Goal: Browse casually

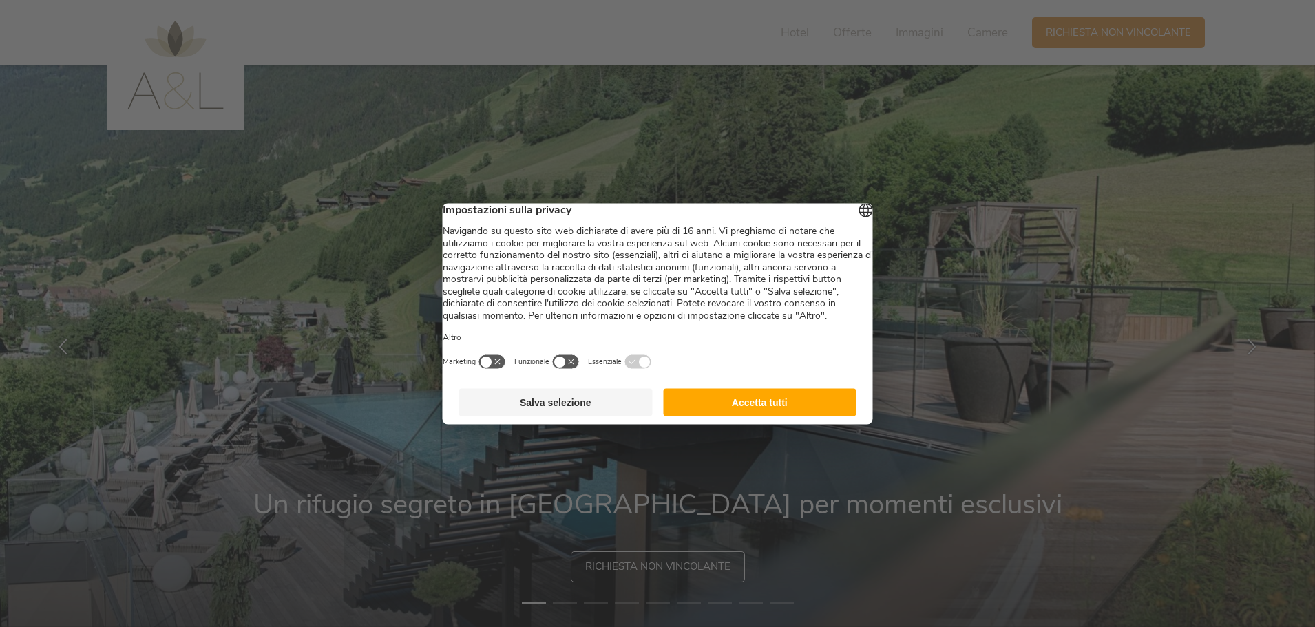
click at [766, 416] on button "Accetta tutti" at bounding box center [759, 402] width 193 height 28
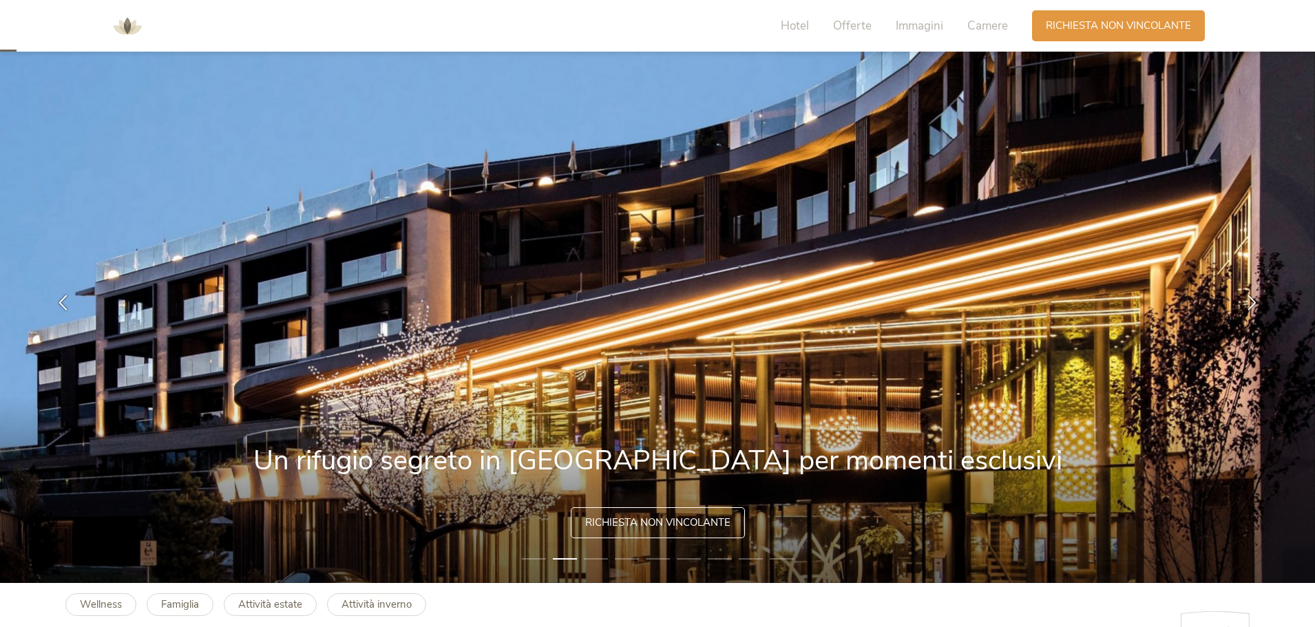
scroll to position [69, 0]
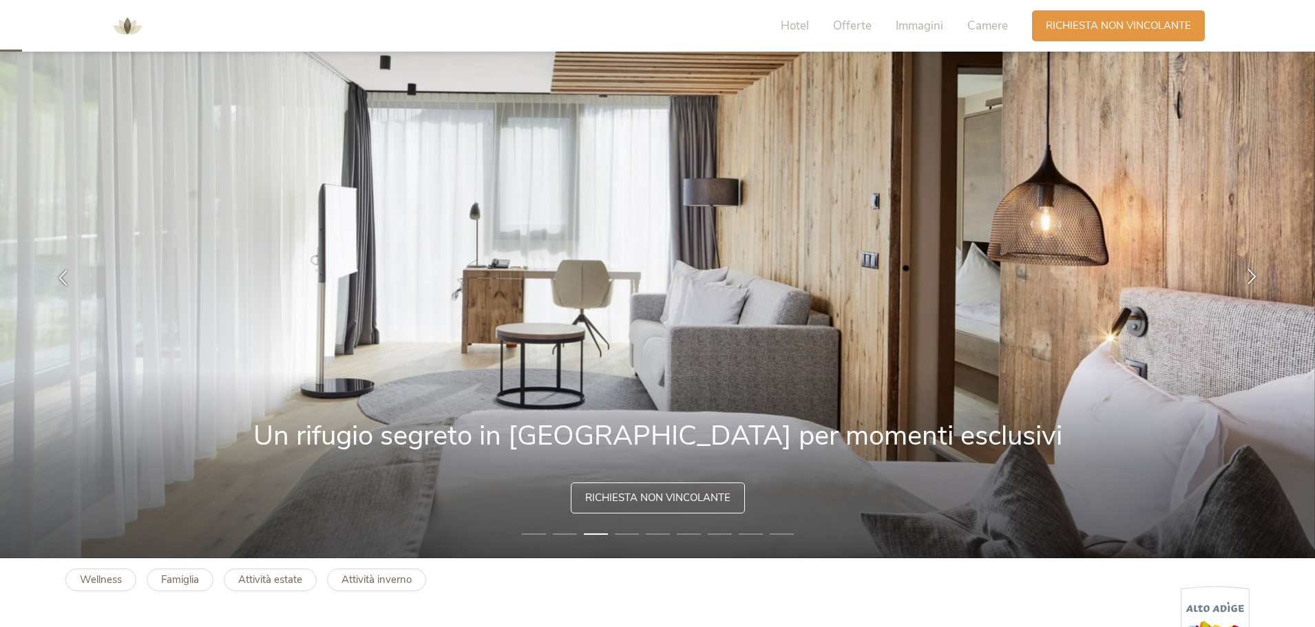
click at [1253, 273] on icon at bounding box center [1252, 277] width 16 height 16
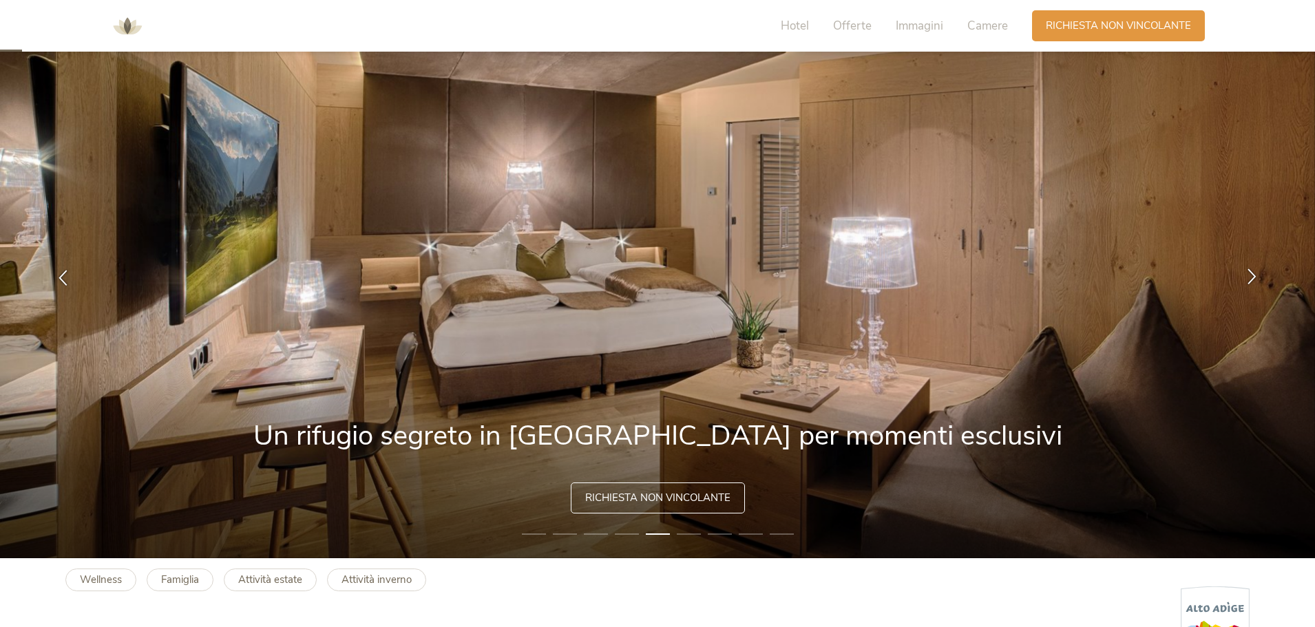
click at [1252, 275] on icon at bounding box center [1252, 277] width 16 height 16
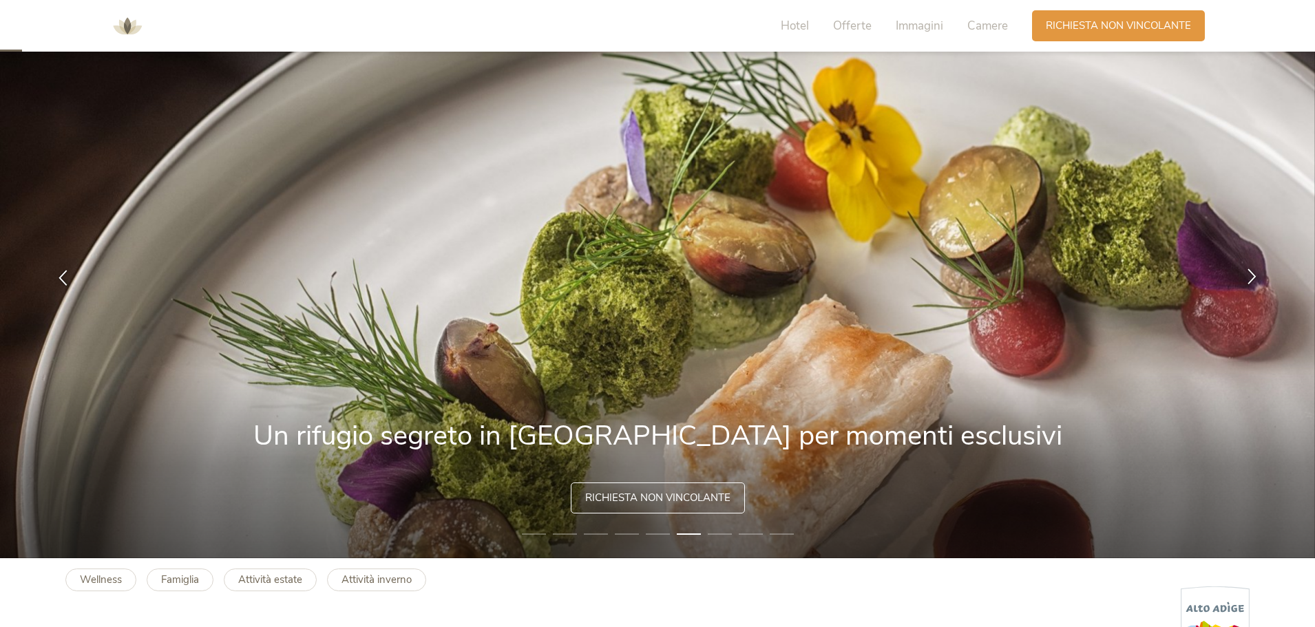
click at [1252, 275] on icon at bounding box center [1252, 277] width 16 height 16
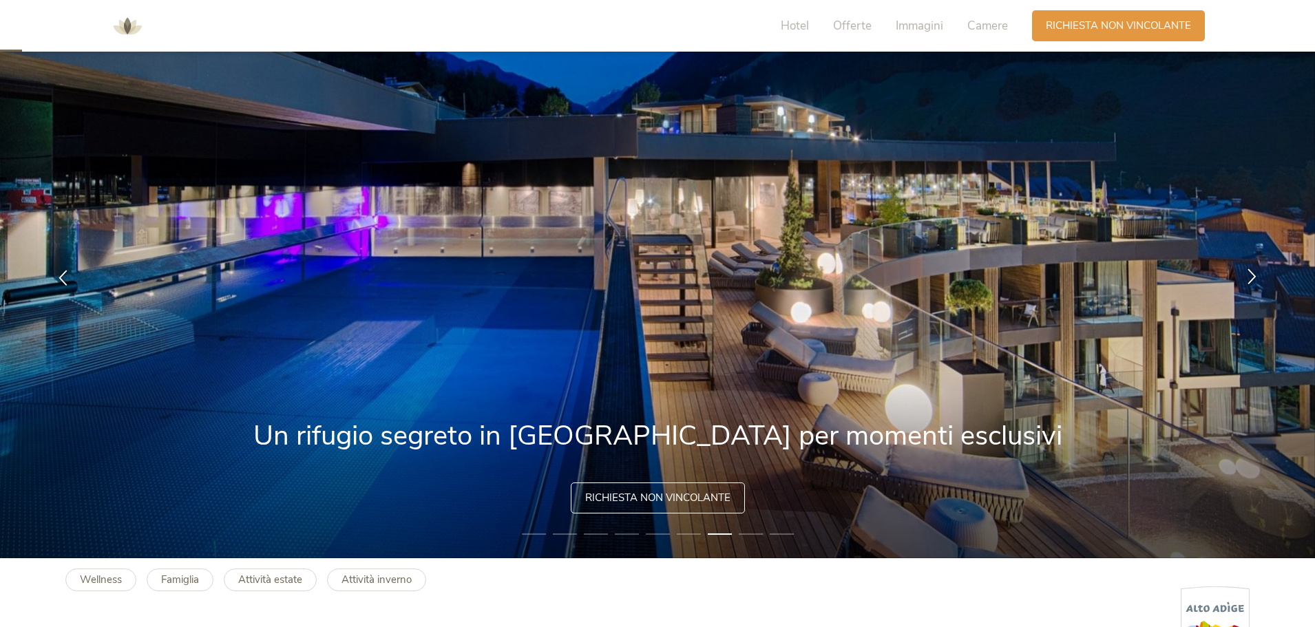
click at [1252, 275] on icon at bounding box center [1252, 277] width 16 height 16
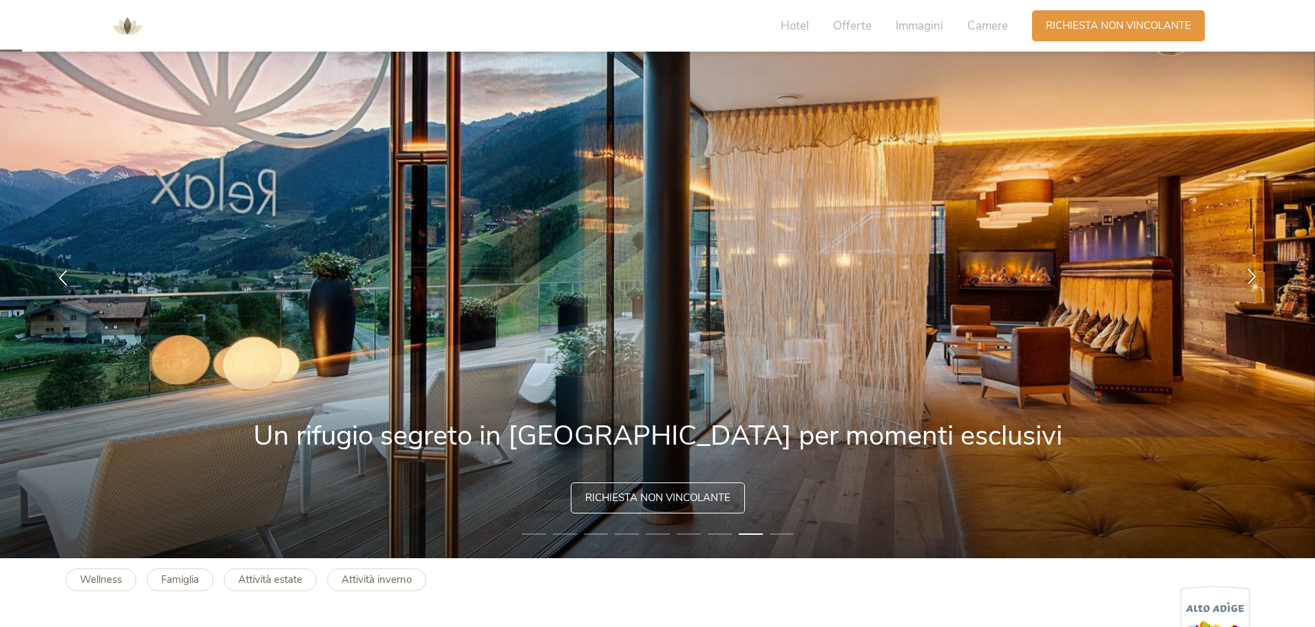
click at [1252, 275] on icon at bounding box center [1252, 277] width 16 height 16
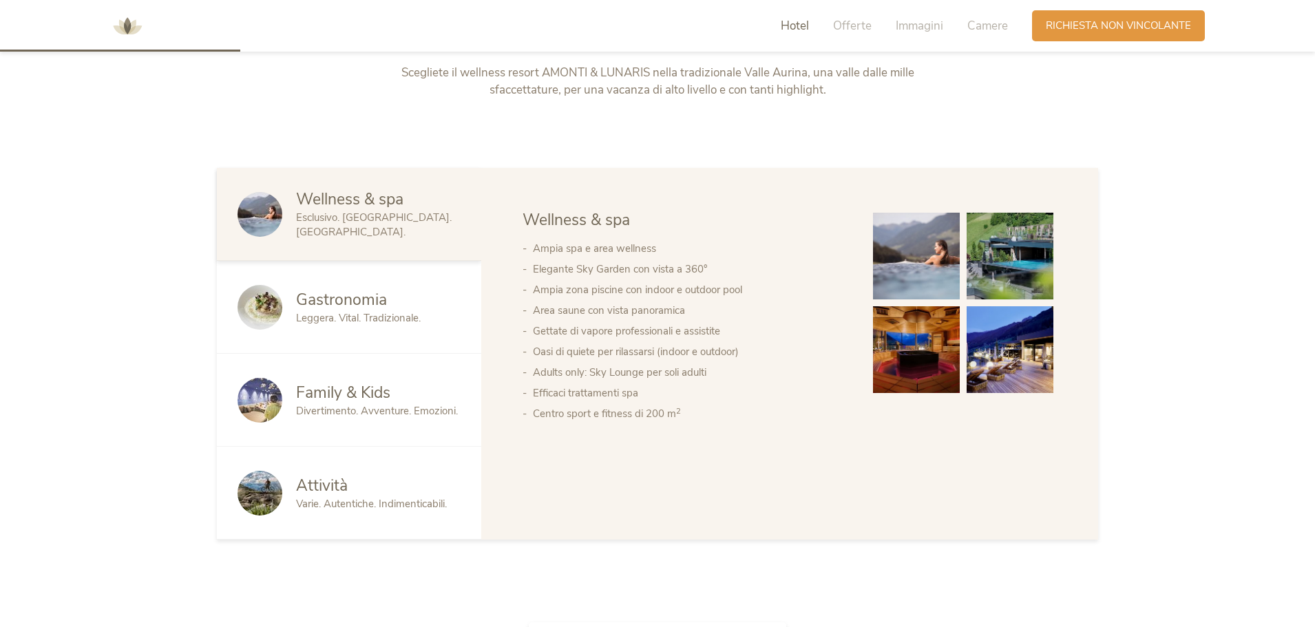
scroll to position [757, 0]
click at [377, 305] on span "Gastronomia" at bounding box center [341, 298] width 91 height 21
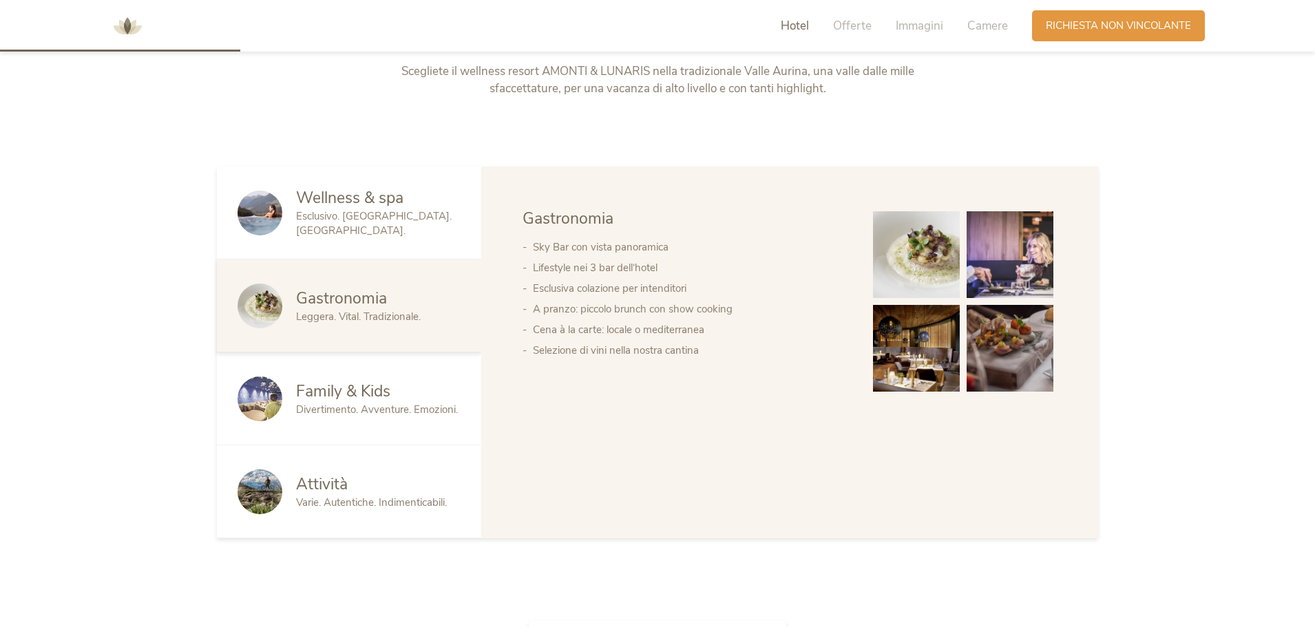
click at [466, 401] on div "Family & Kids Divertimento. Avventure. Emozioni." at bounding box center [349, 399] width 264 height 93
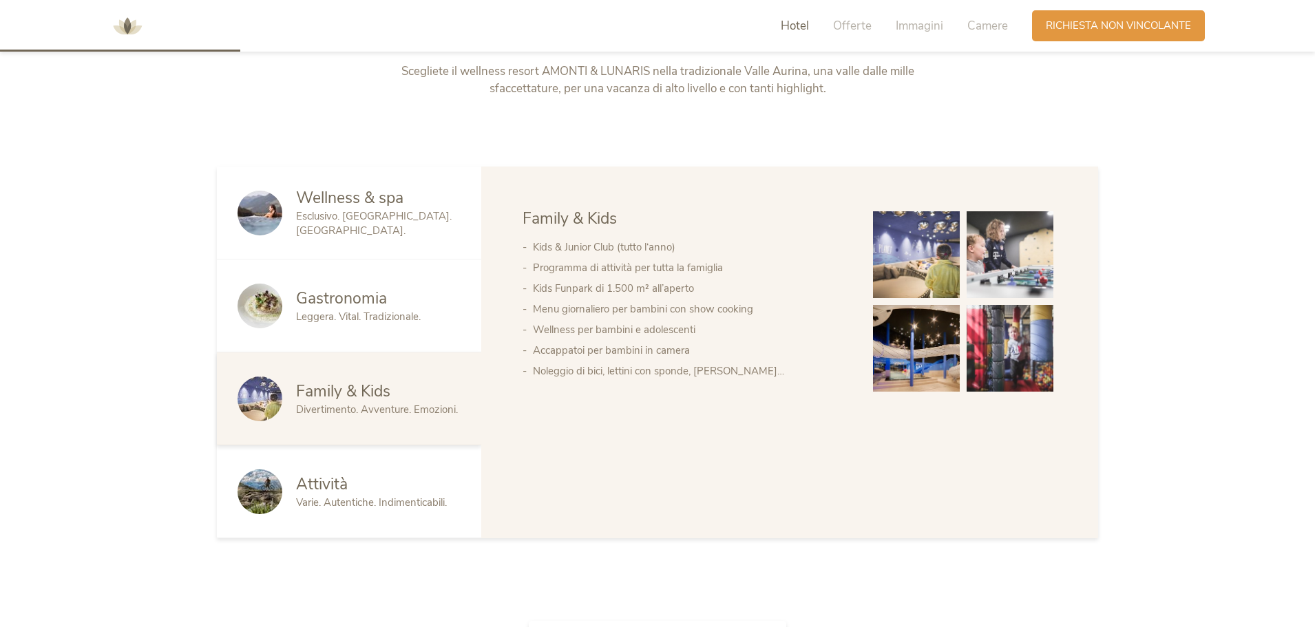
click at [397, 490] on div "Attività" at bounding box center [378, 485] width 165 height 22
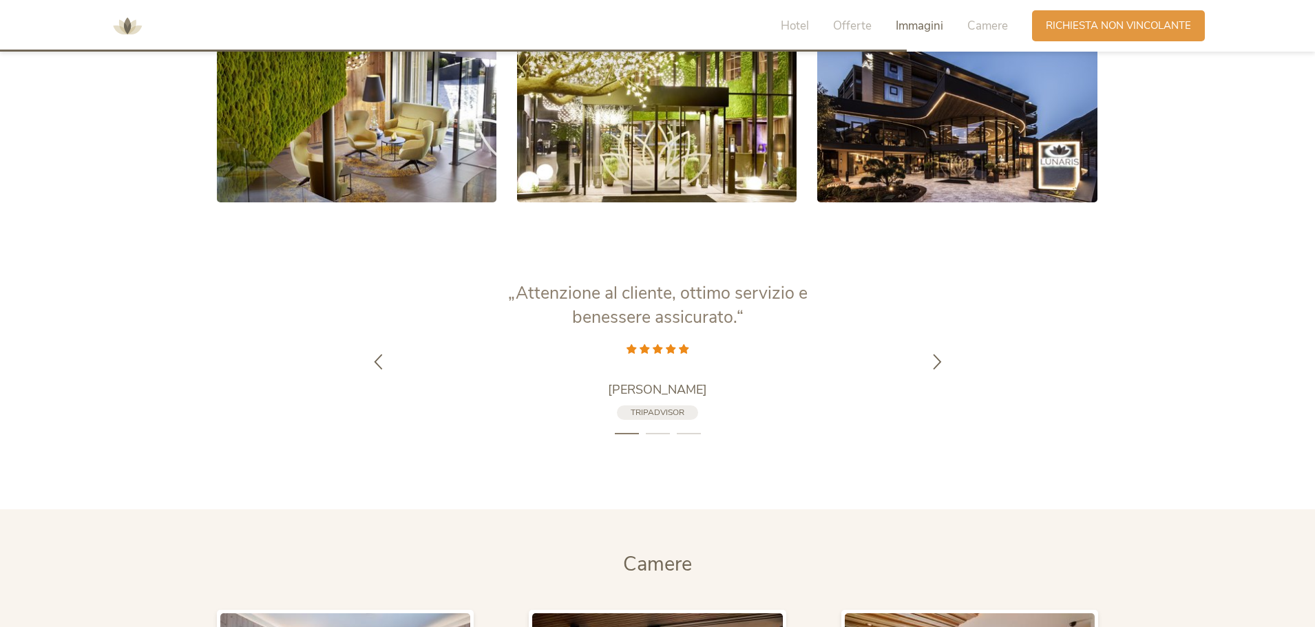
scroll to position [2823, 0]
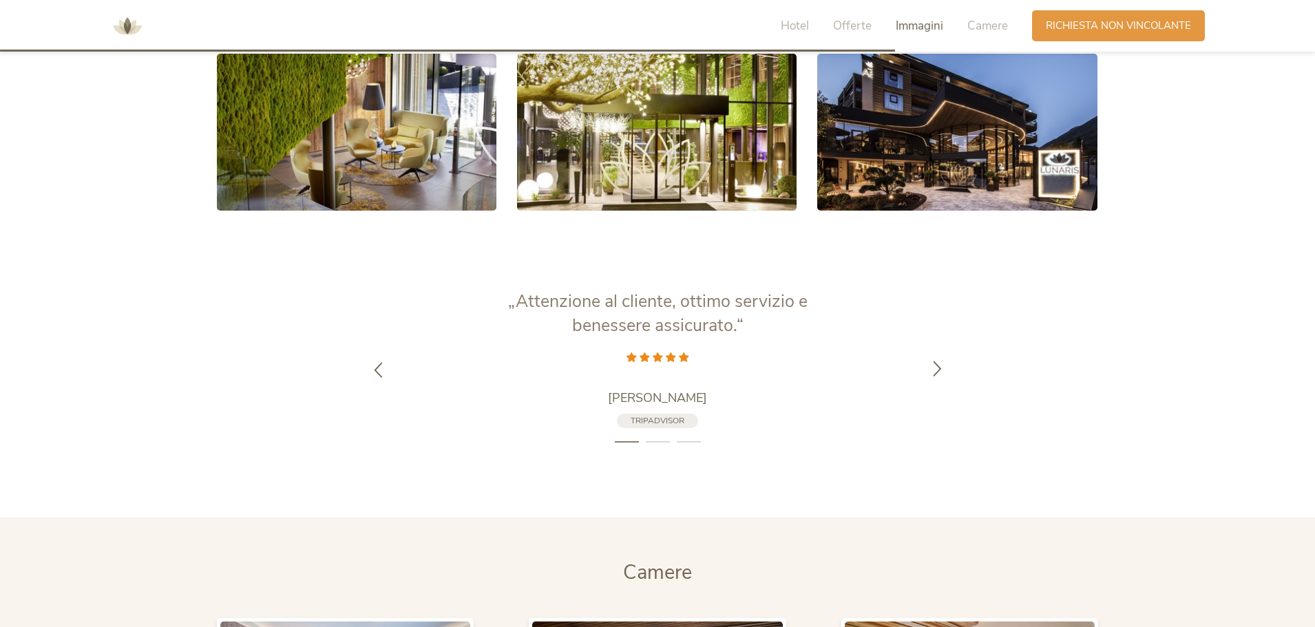
click at [937, 368] on icon at bounding box center [938, 368] width 16 height 16
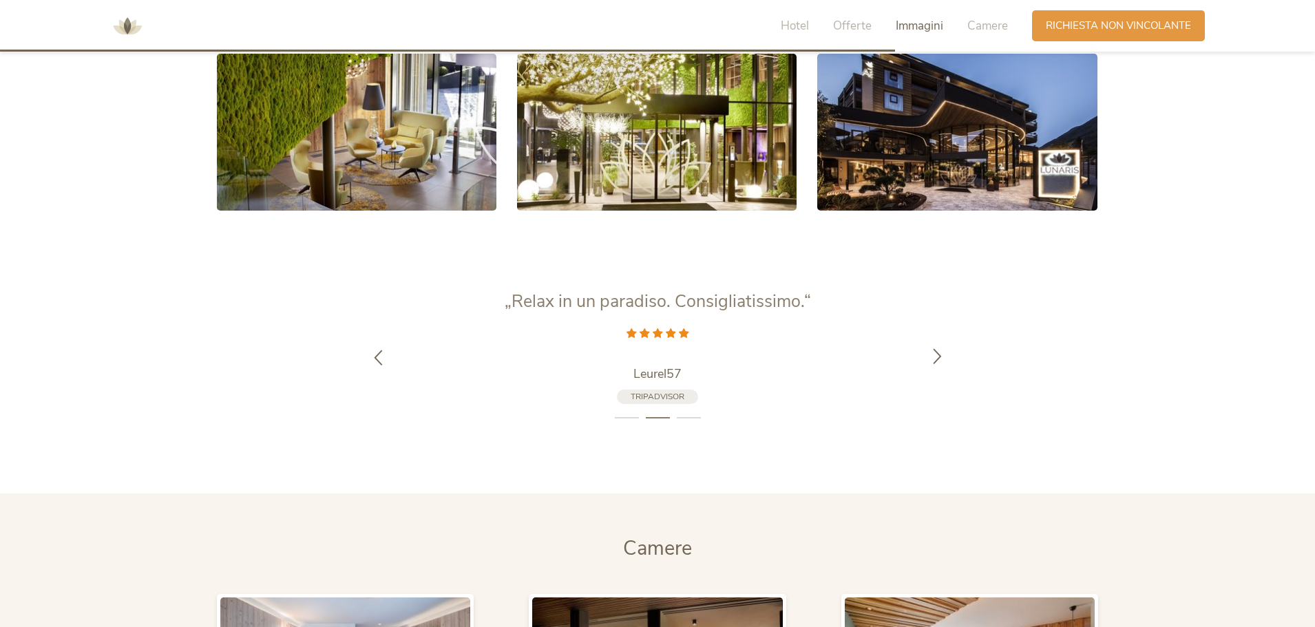
click at [937, 368] on div at bounding box center [937, 357] width 43 height 43
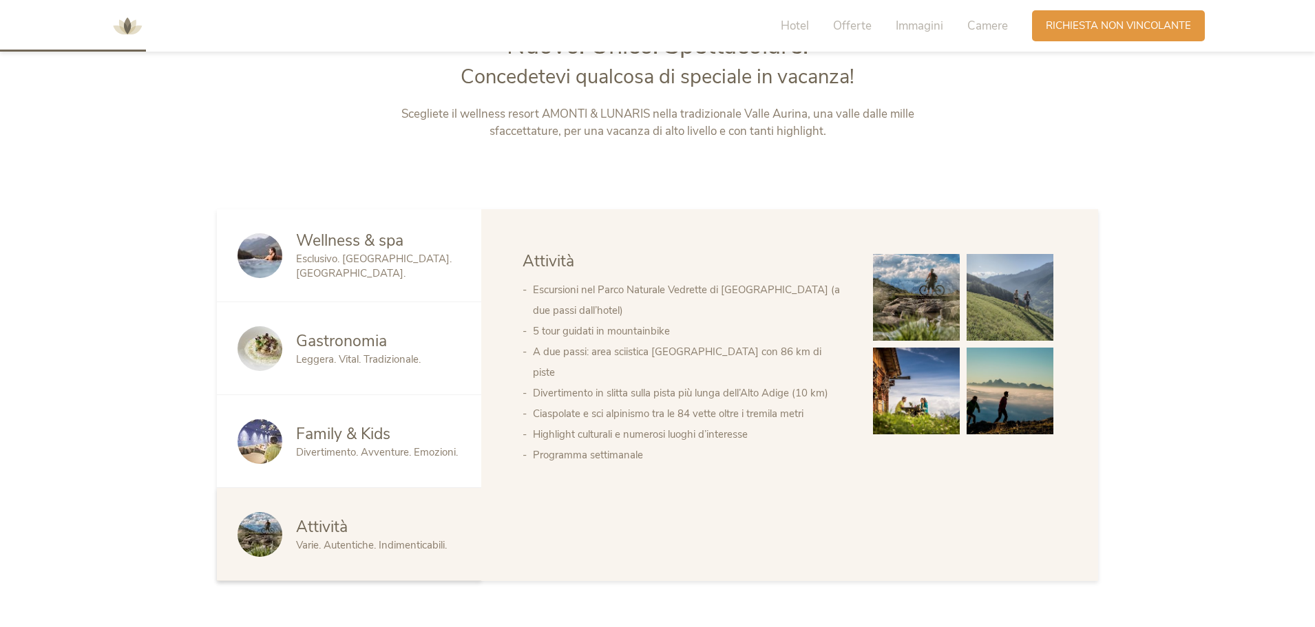
scroll to position [430, 0]
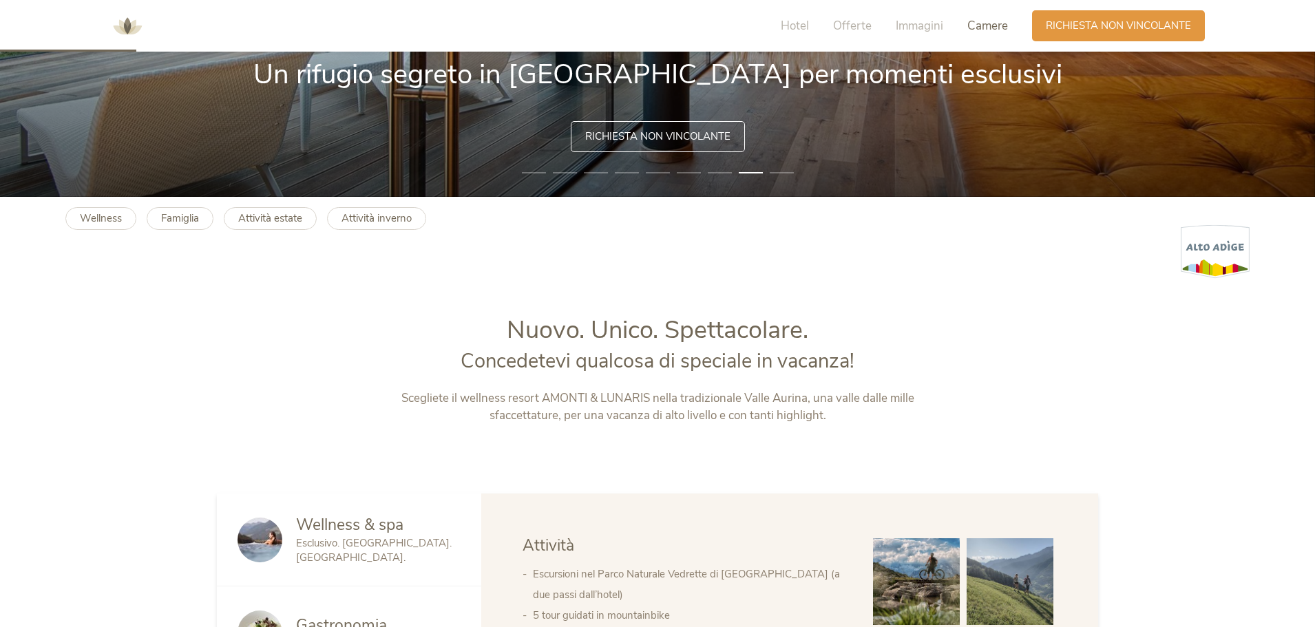
click at [974, 23] on span "Camere" at bounding box center [987, 26] width 41 height 16
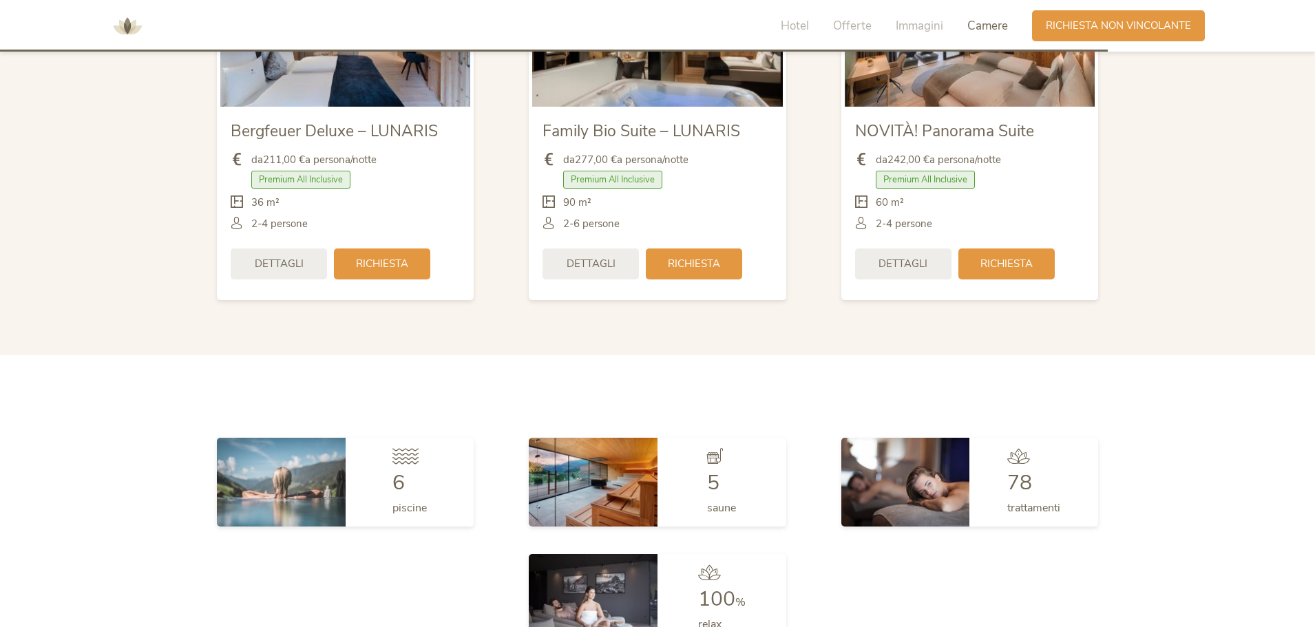
scroll to position [3547, 0]
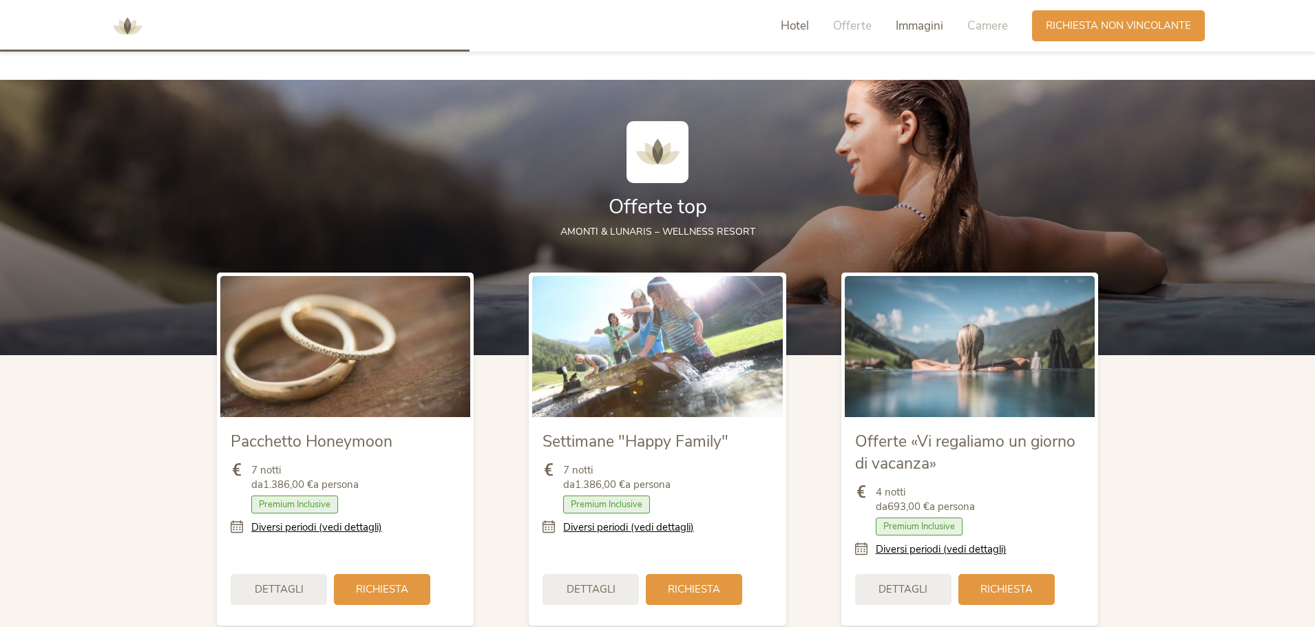
click at [938, 28] on span "Immagini" at bounding box center [920, 26] width 48 height 16
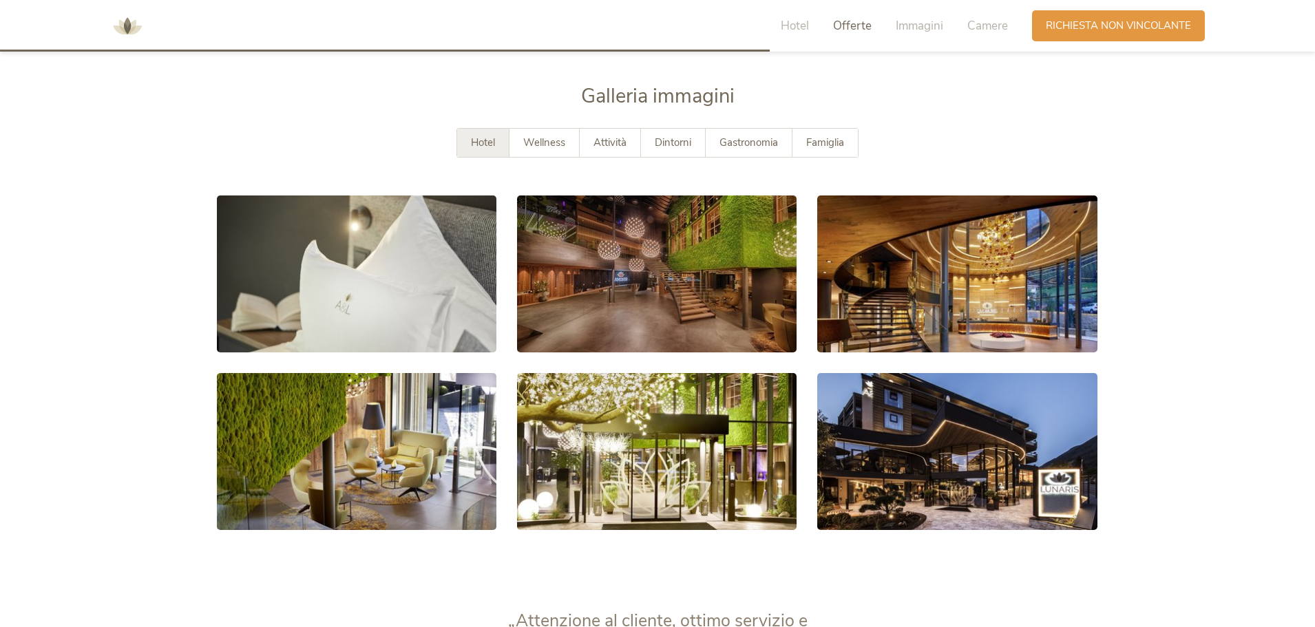
scroll to position [2517, 0]
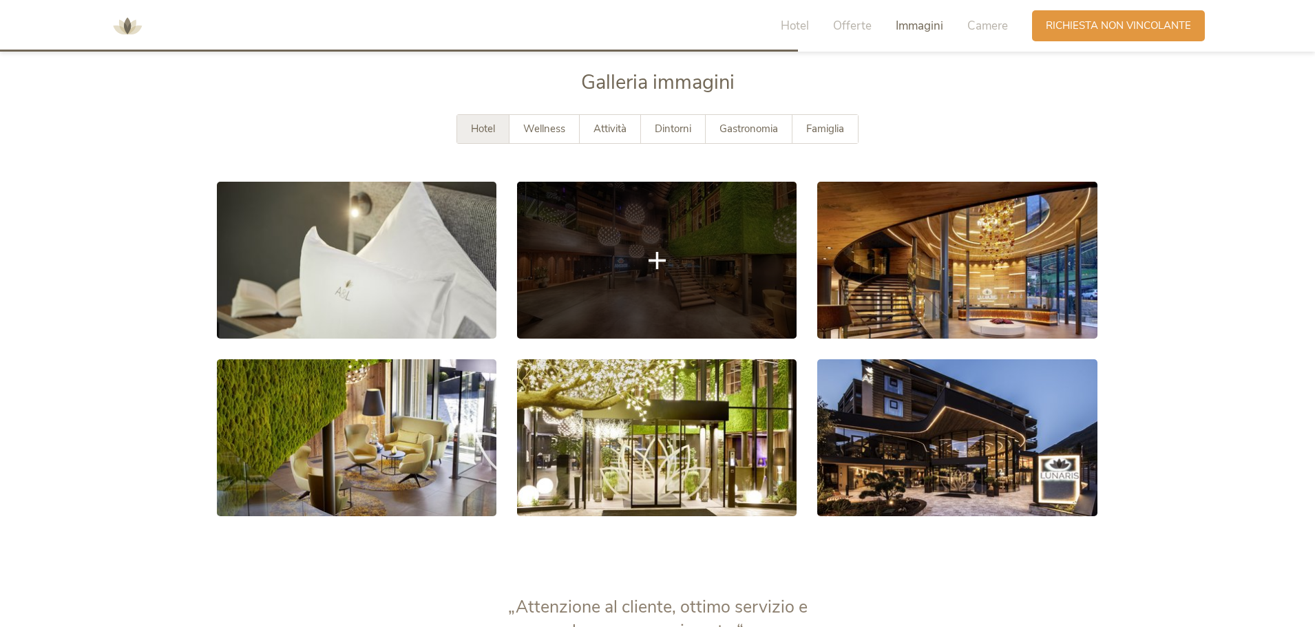
click at [634, 291] on link at bounding box center [657, 260] width 280 height 157
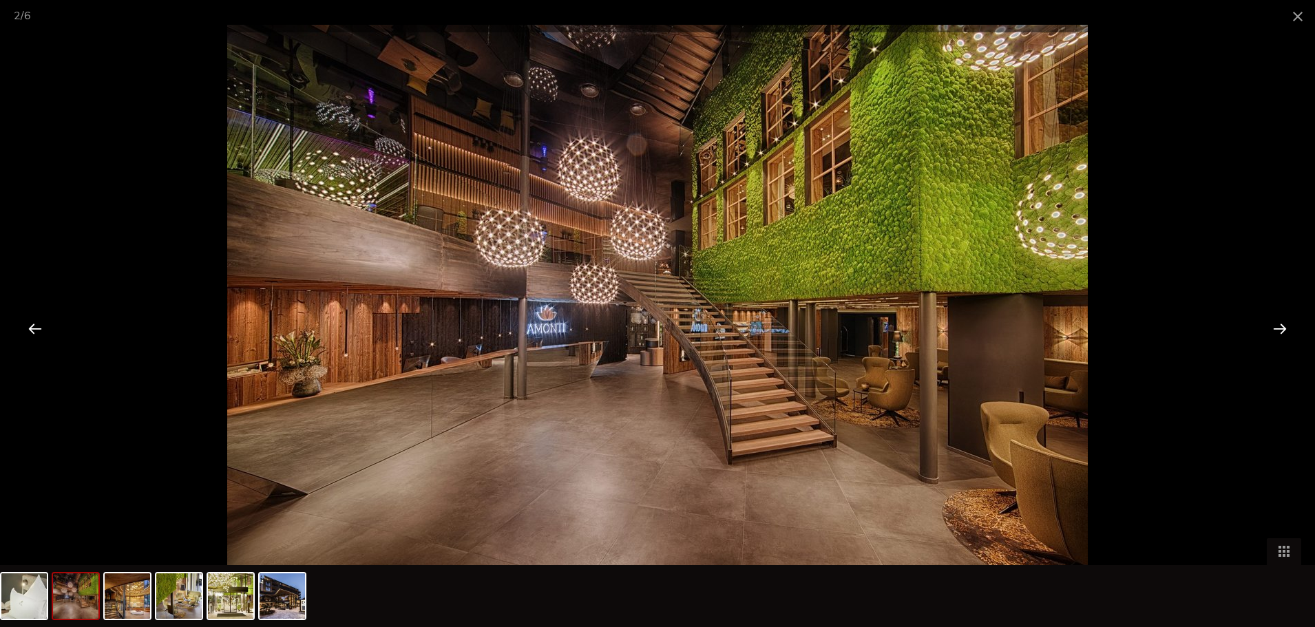
click at [1275, 326] on div at bounding box center [1280, 328] width 43 height 43
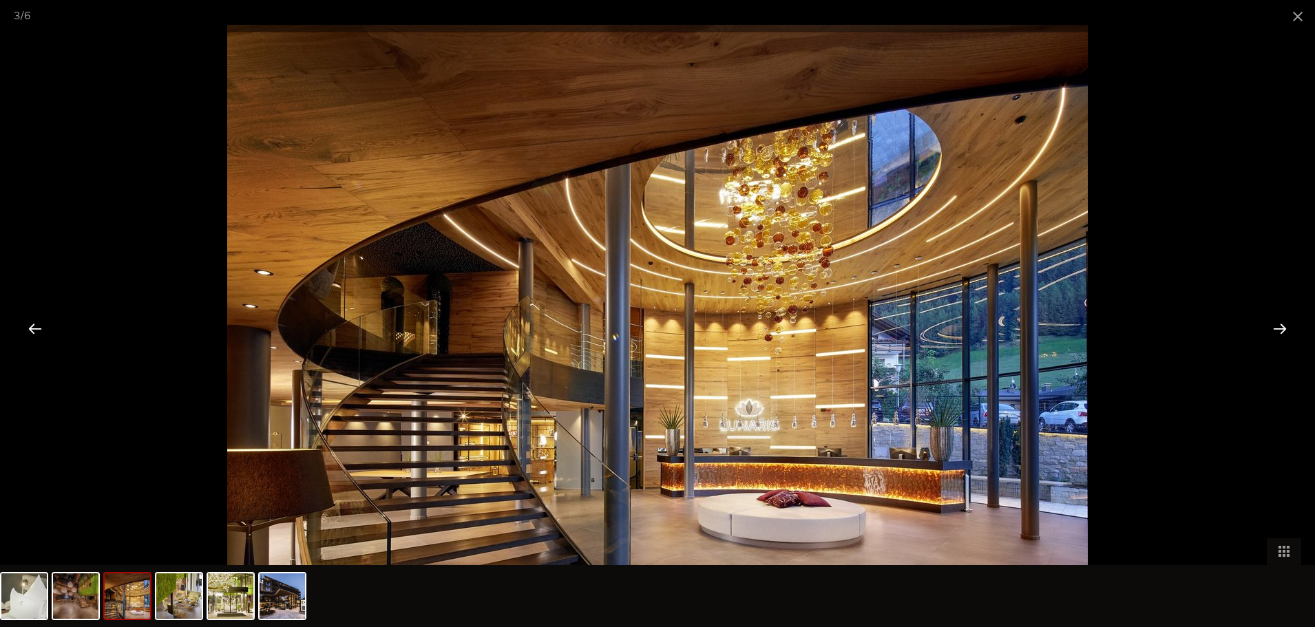
click at [1275, 326] on div at bounding box center [1280, 328] width 43 height 43
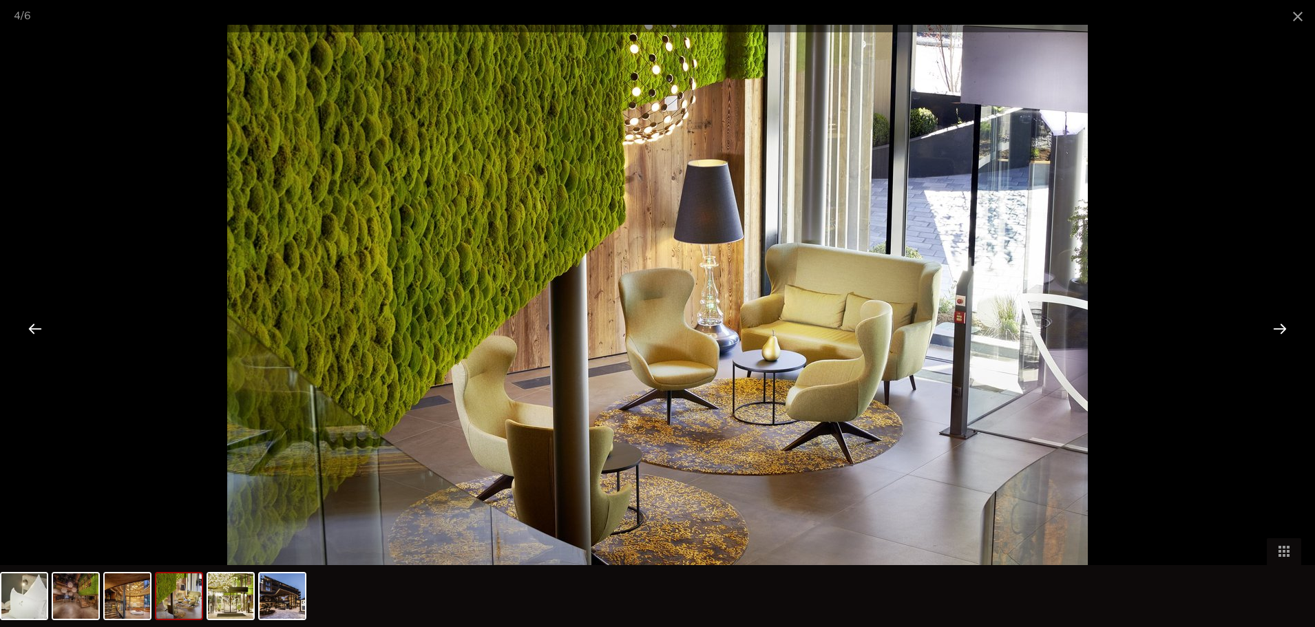
click at [1275, 326] on div at bounding box center [1280, 328] width 43 height 43
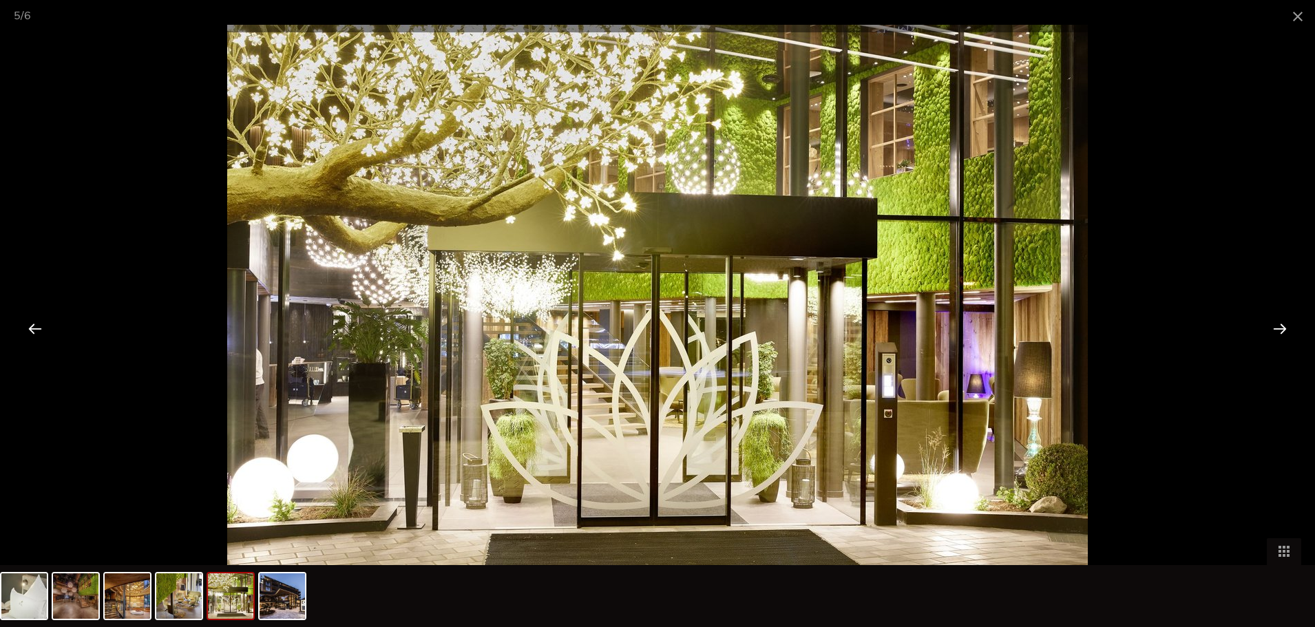
click at [1275, 326] on div at bounding box center [1280, 328] width 43 height 43
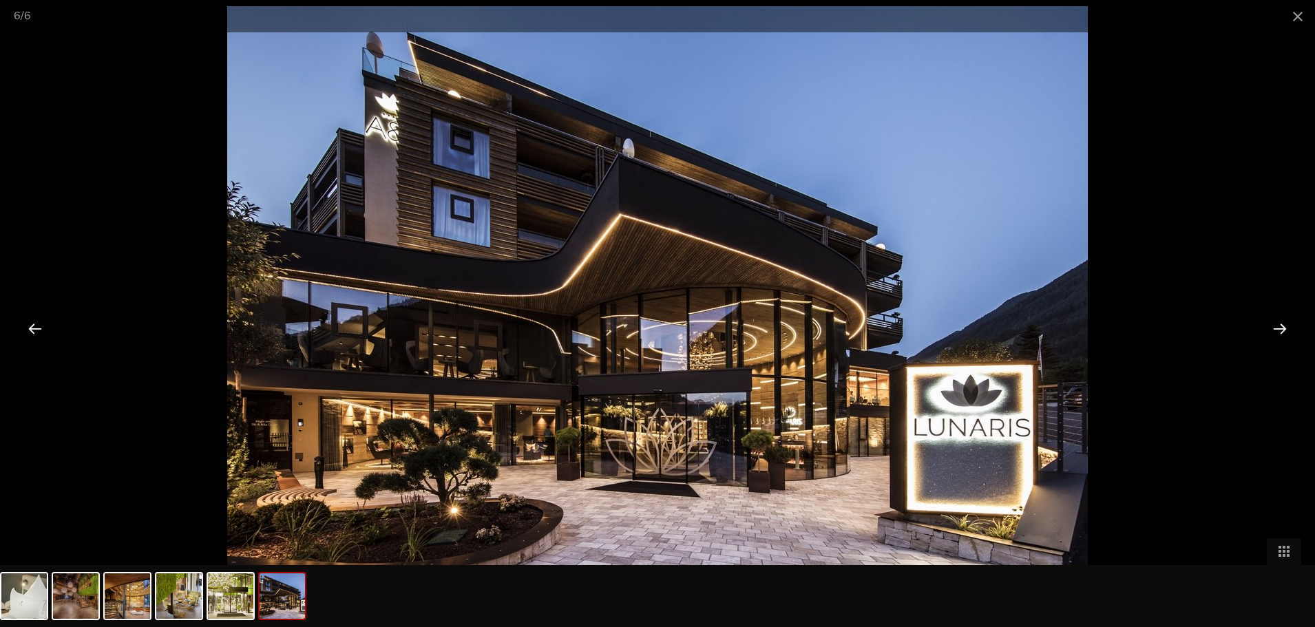
click at [1275, 326] on div at bounding box center [1280, 328] width 43 height 43
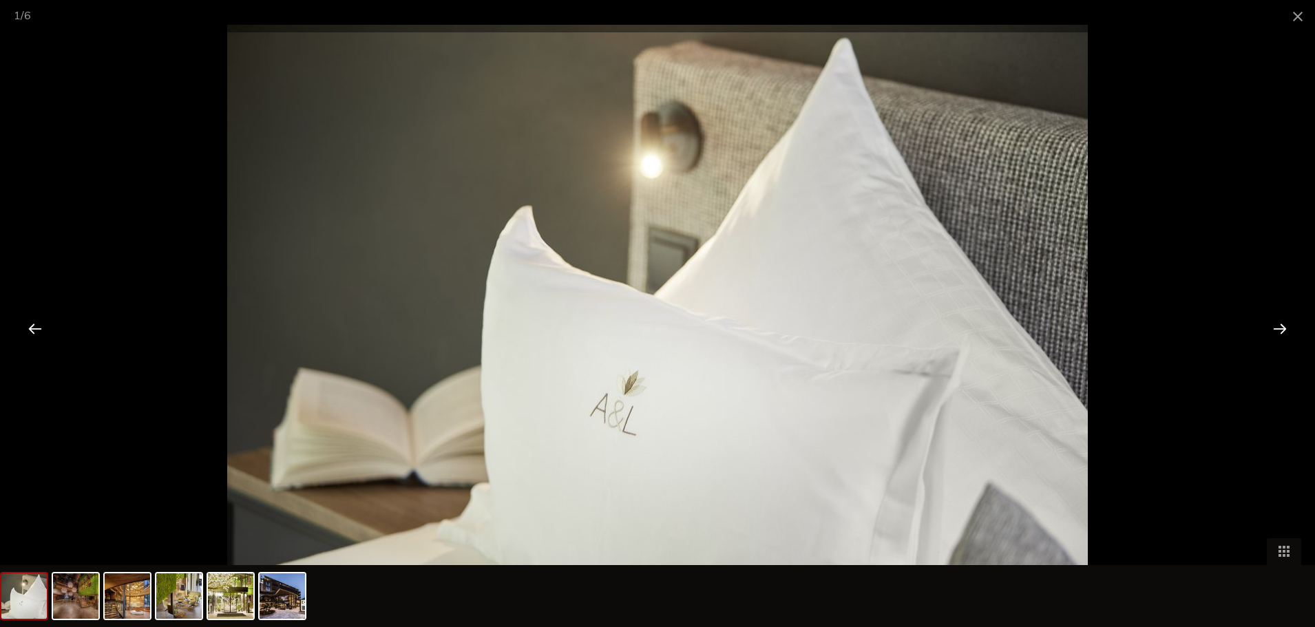
click at [1275, 326] on div at bounding box center [1280, 328] width 43 height 43
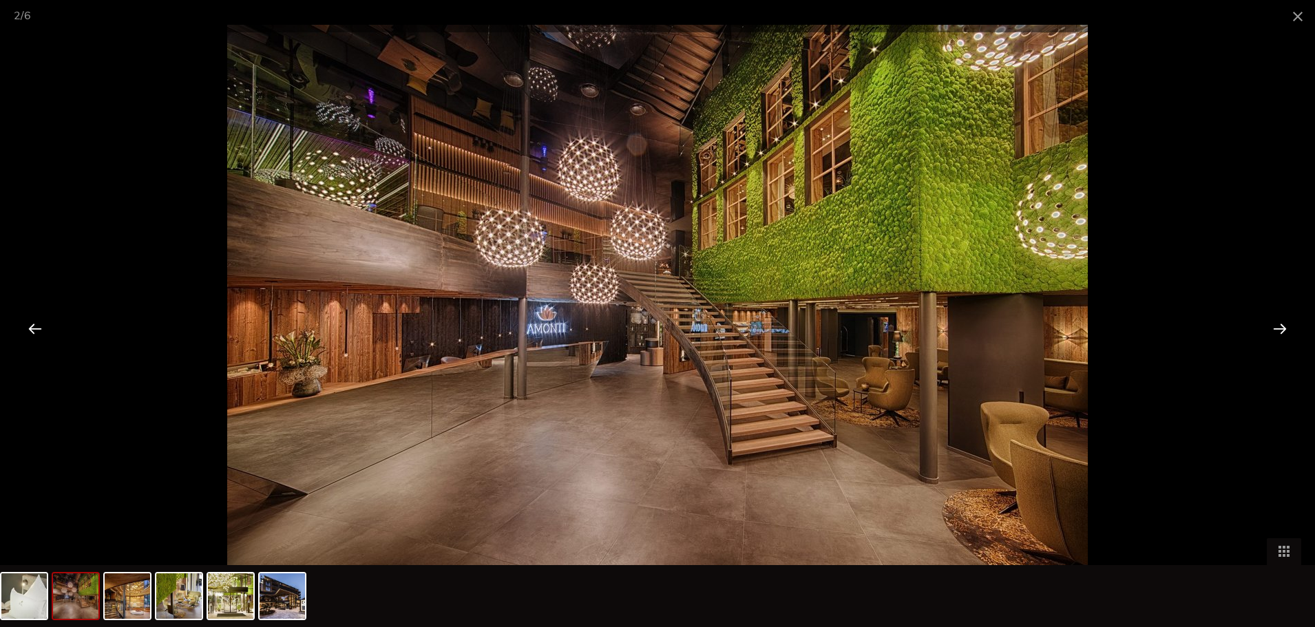
click at [1275, 326] on div at bounding box center [1280, 328] width 43 height 43
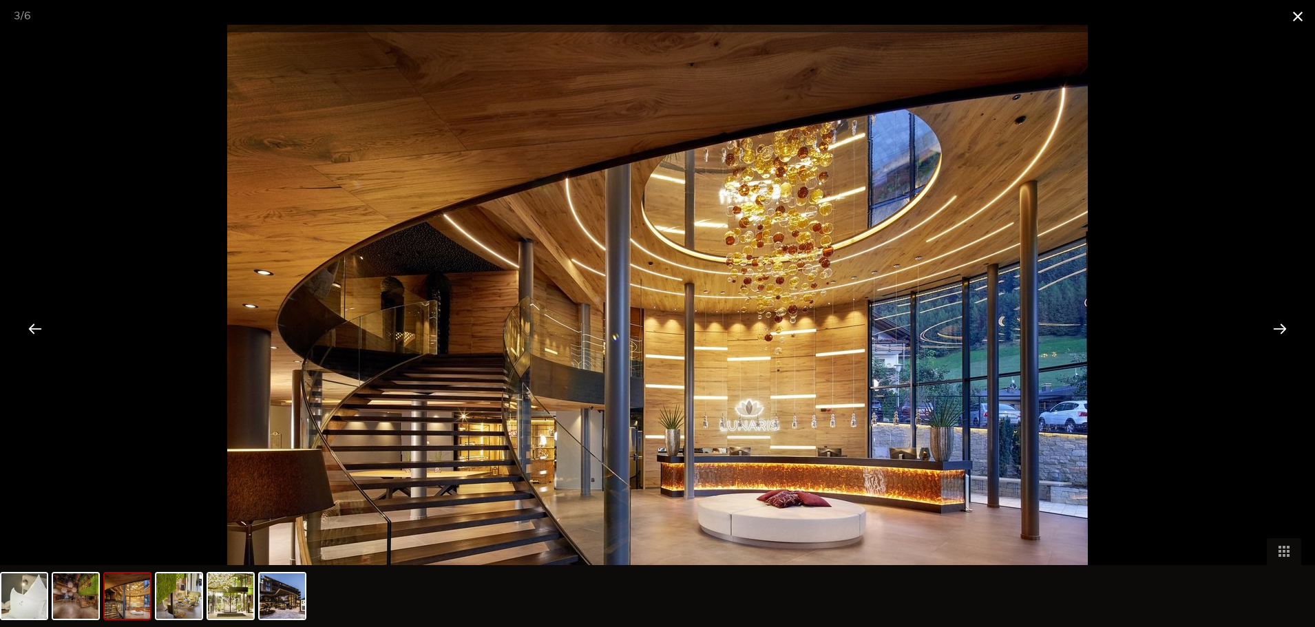
click at [1294, 18] on span at bounding box center [1298, 16] width 34 height 32
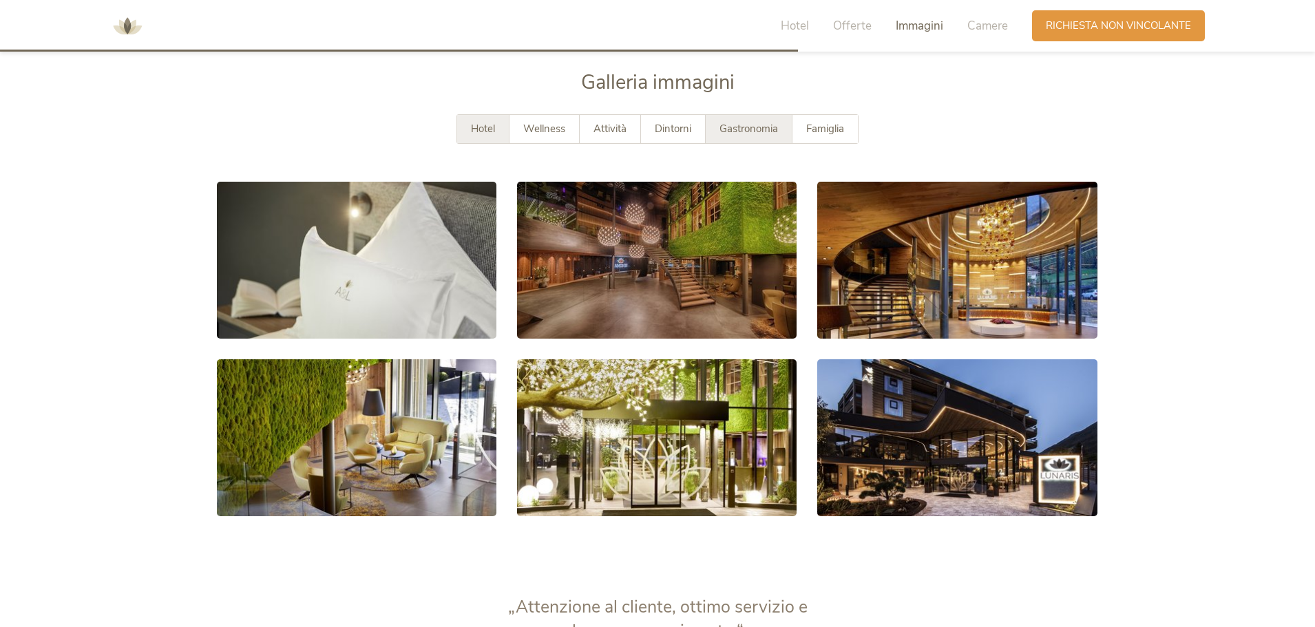
click at [743, 137] on div "Gastronomia" at bounding box center [749, 129] width 87 height 28
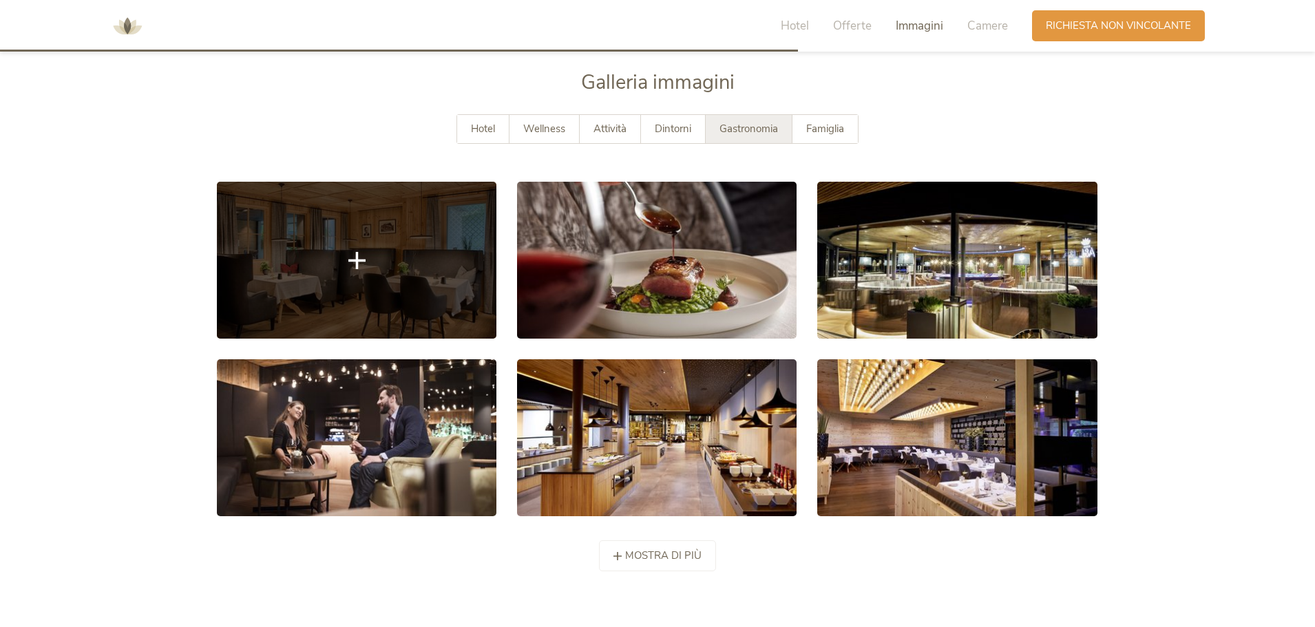
click at [397, 261] on link at bounding box center [357, 260] width 280 height 157
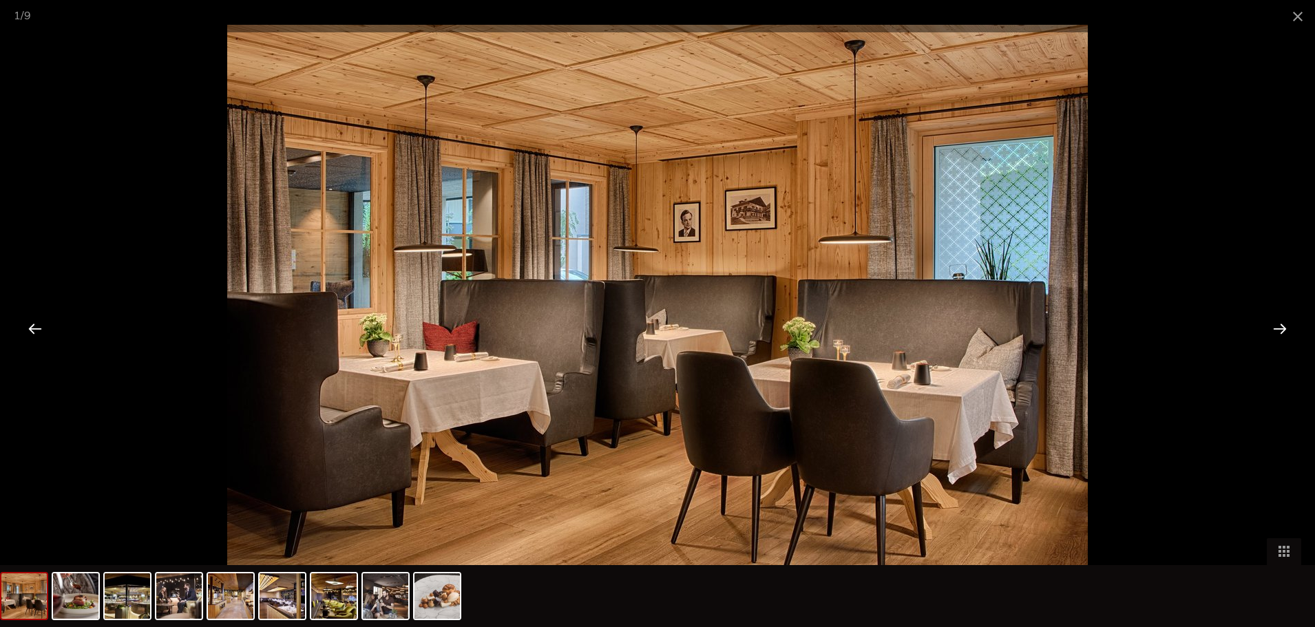
click at [1278, 326] on div at bounding box center [1280, 328] width 43 height 43
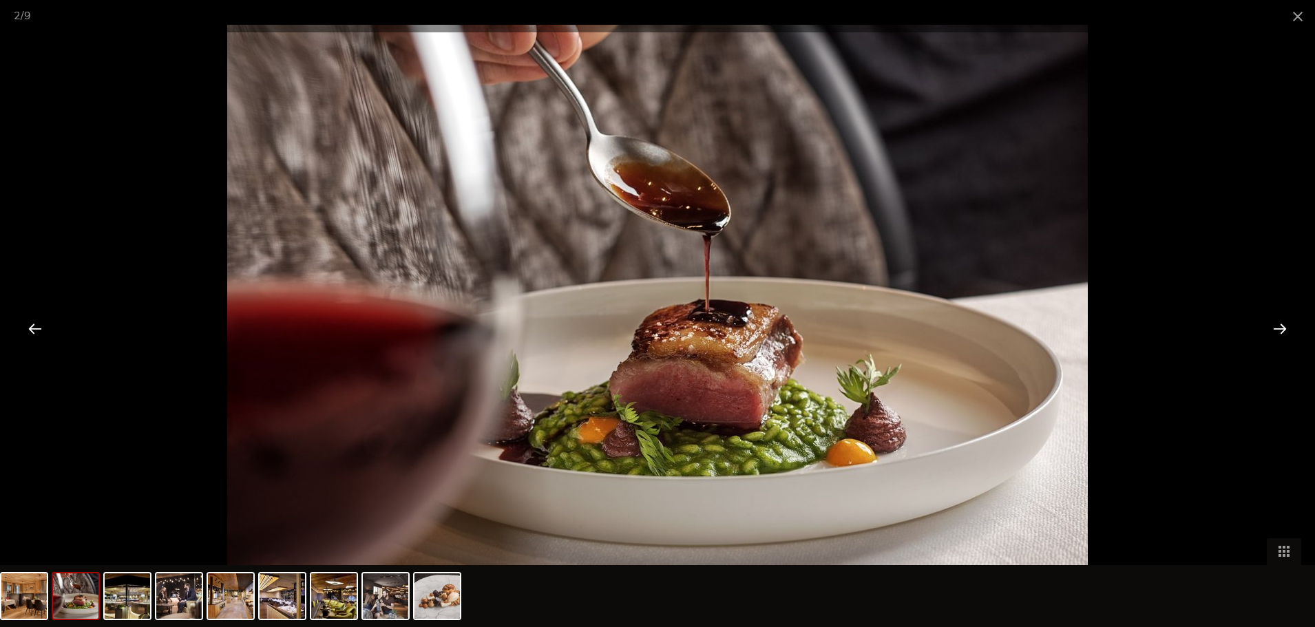
click at [1278, 326] on div at bounding box center [1280, 328] width 43 height 43
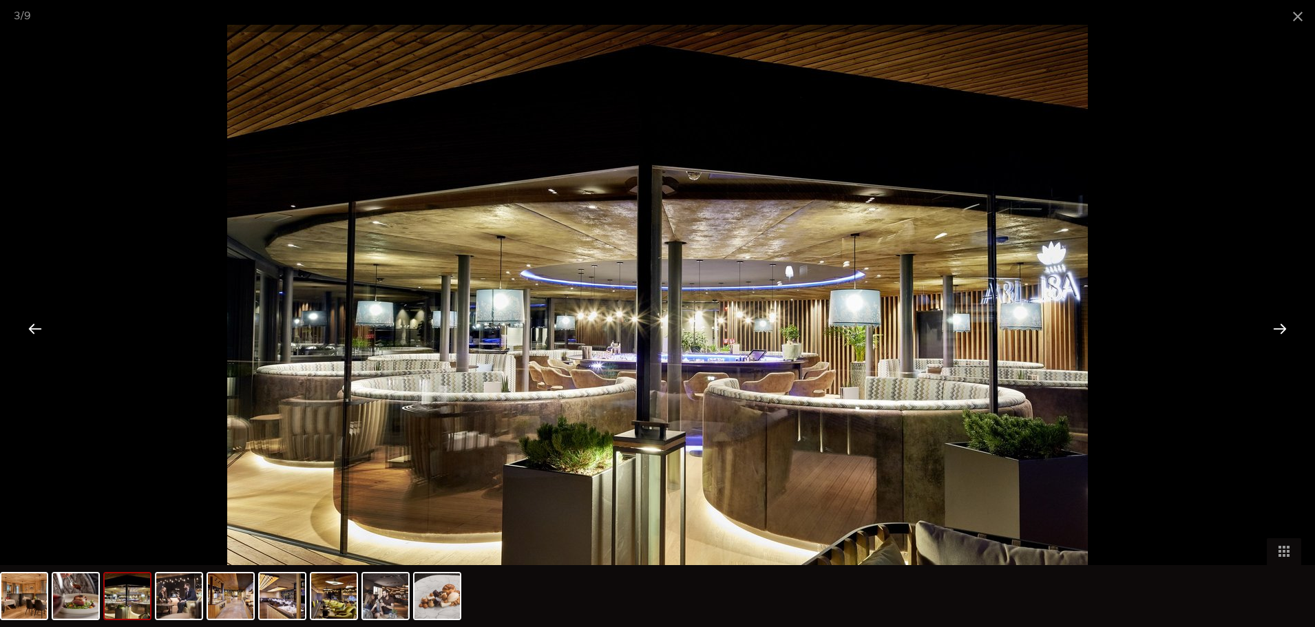
click at [1278, 326] on div at bounding box center [1280, 328] width 43 height 43
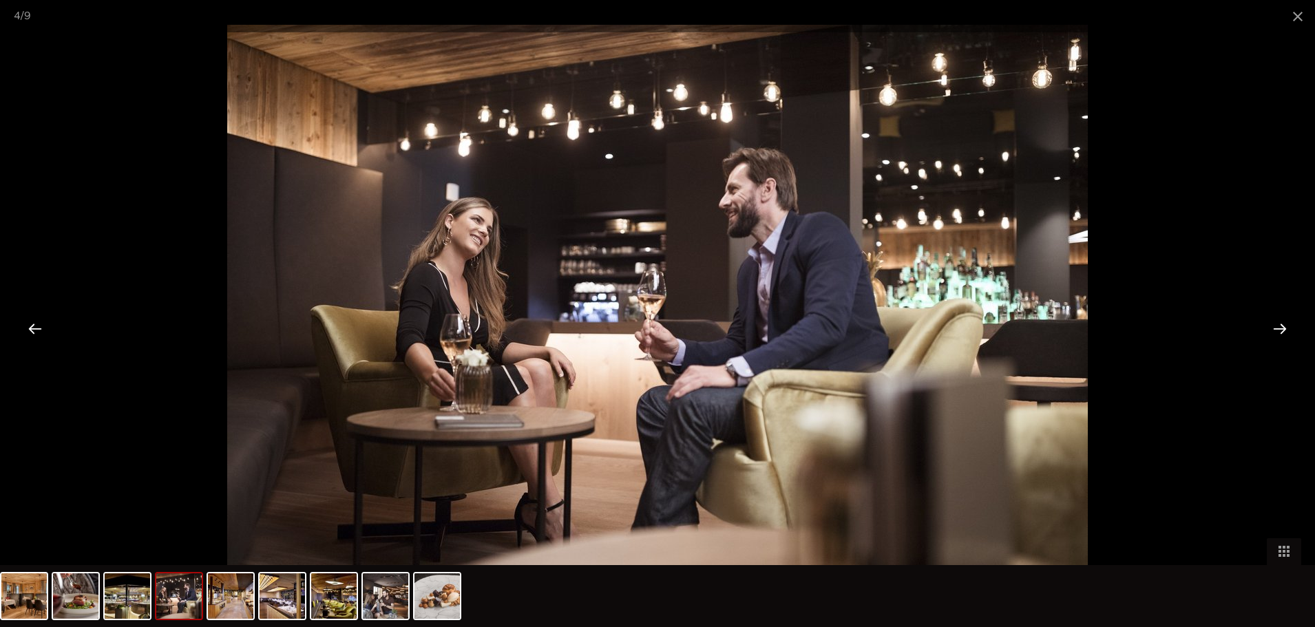
click at [1278, 326] on div at bounding box center [1280, 328] width 43 height 43
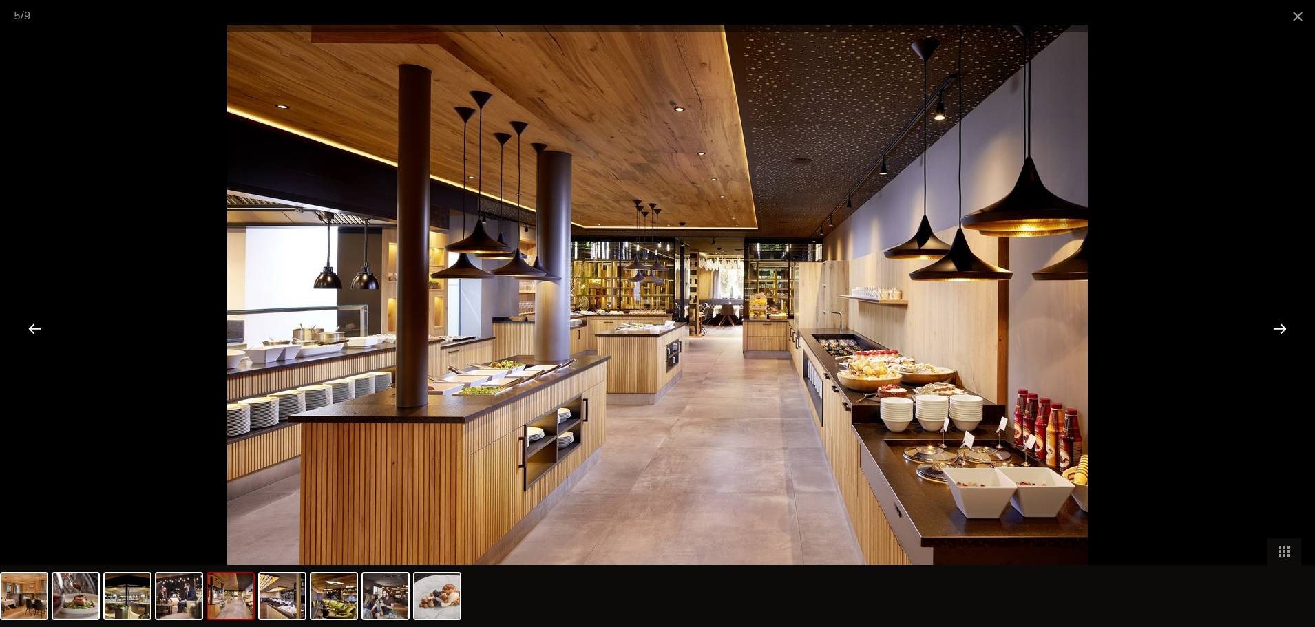
click at [1278, 326] on div at bounding box center [1280, 328] width 43 height 43
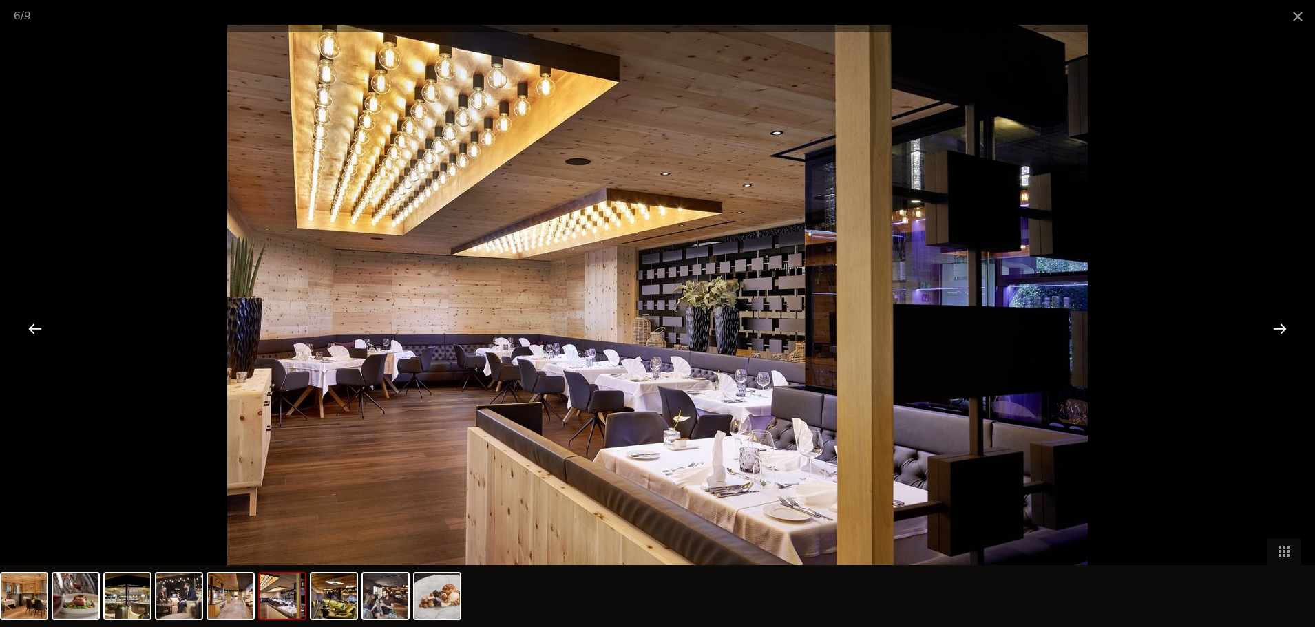
click at [1278, 326] on div at bounding box center [1280, 328] width 43 height 43
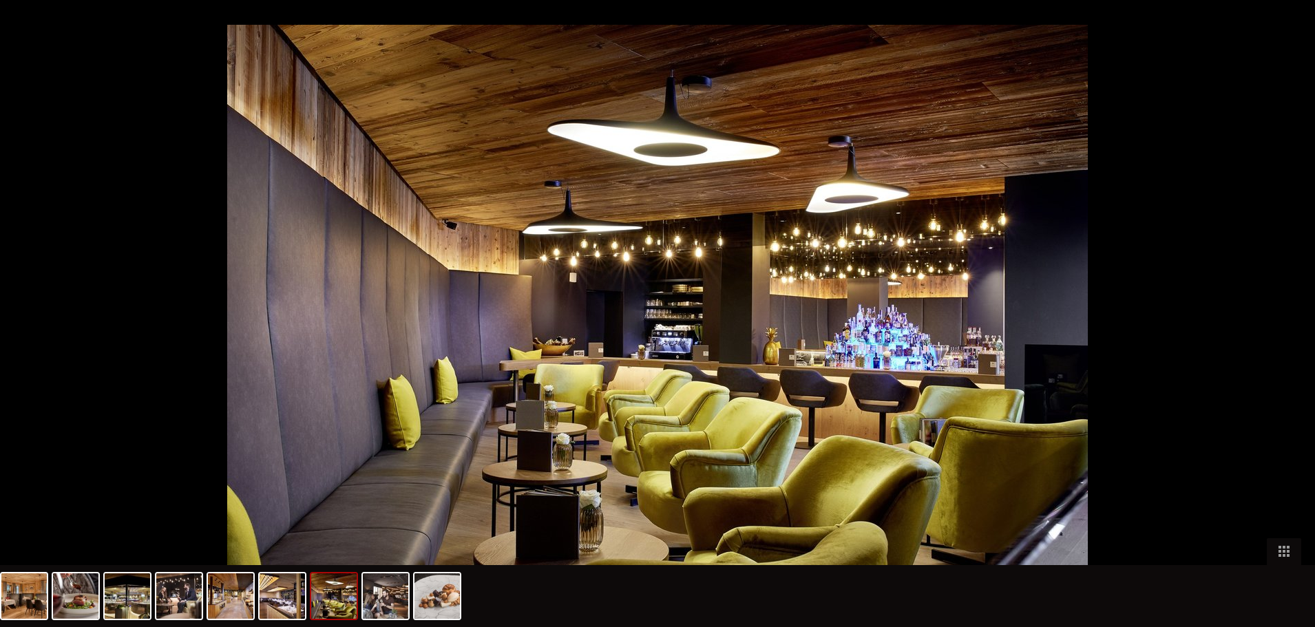
click at [1278, 326] on div at bounding box center [1287, 328] width 43 height 43
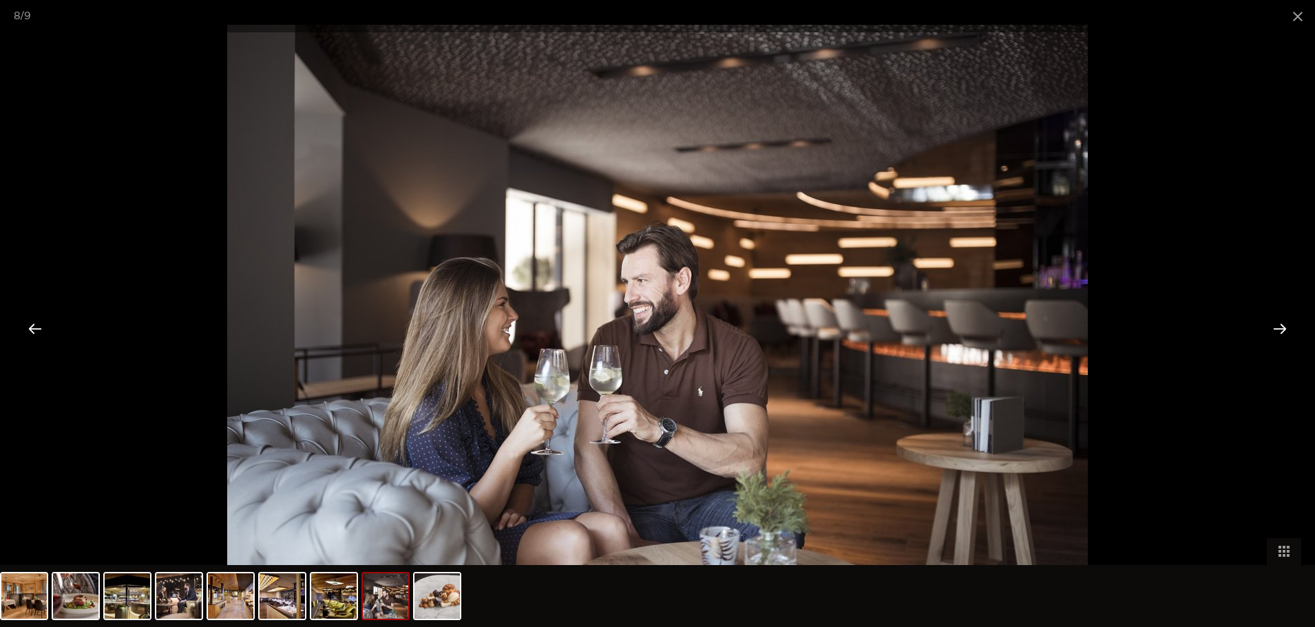
click at [1278, 326] on div at bounding box center [1280, 328] width 43 height 43
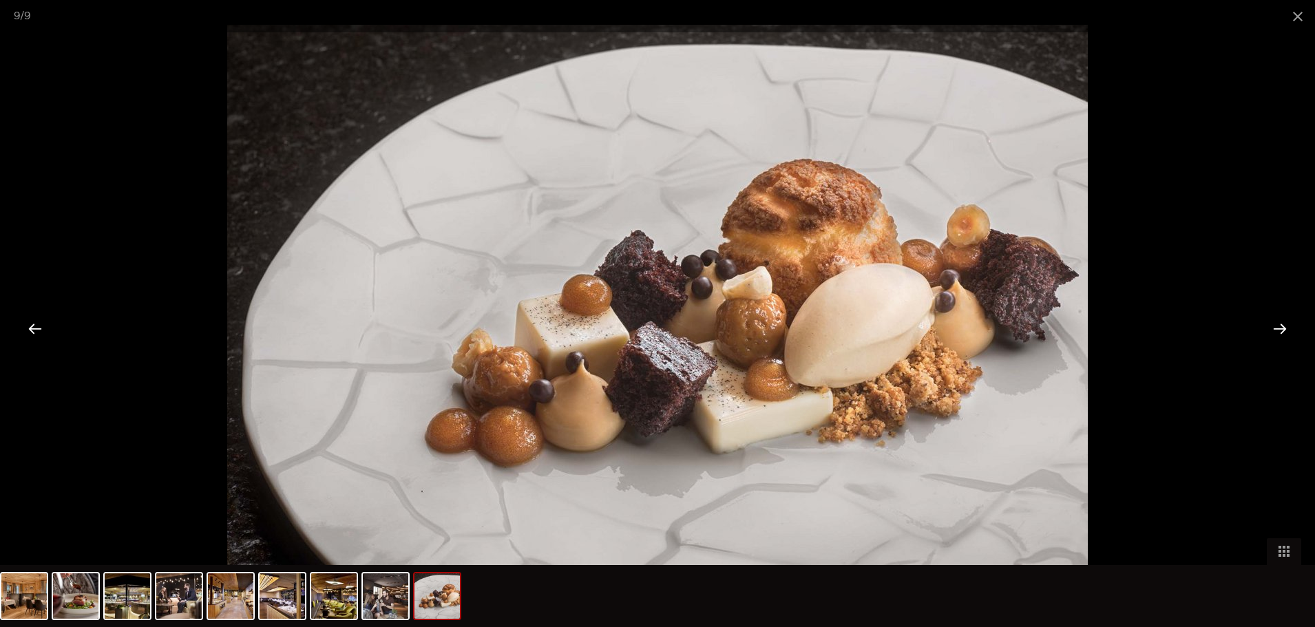
click at [1278, 326] on div at bounding box center [1280, 328] width 43 height 43
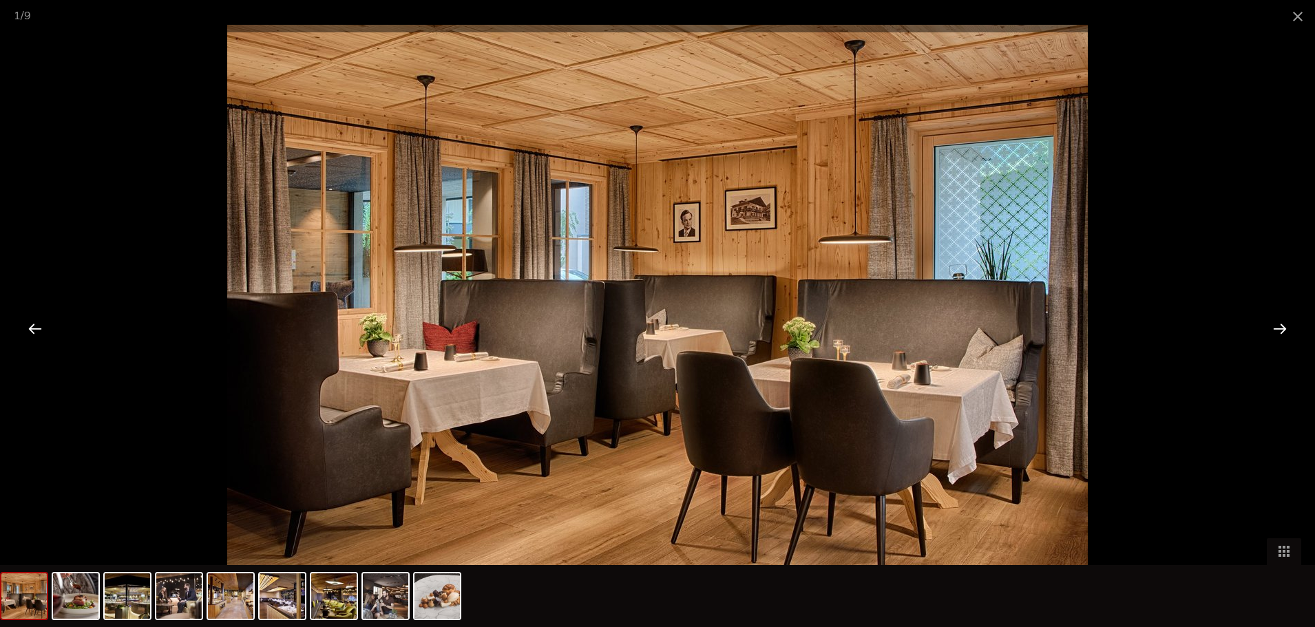
click at [1278, 326] on div at bounding box center [1280, 328] width 43 height 43
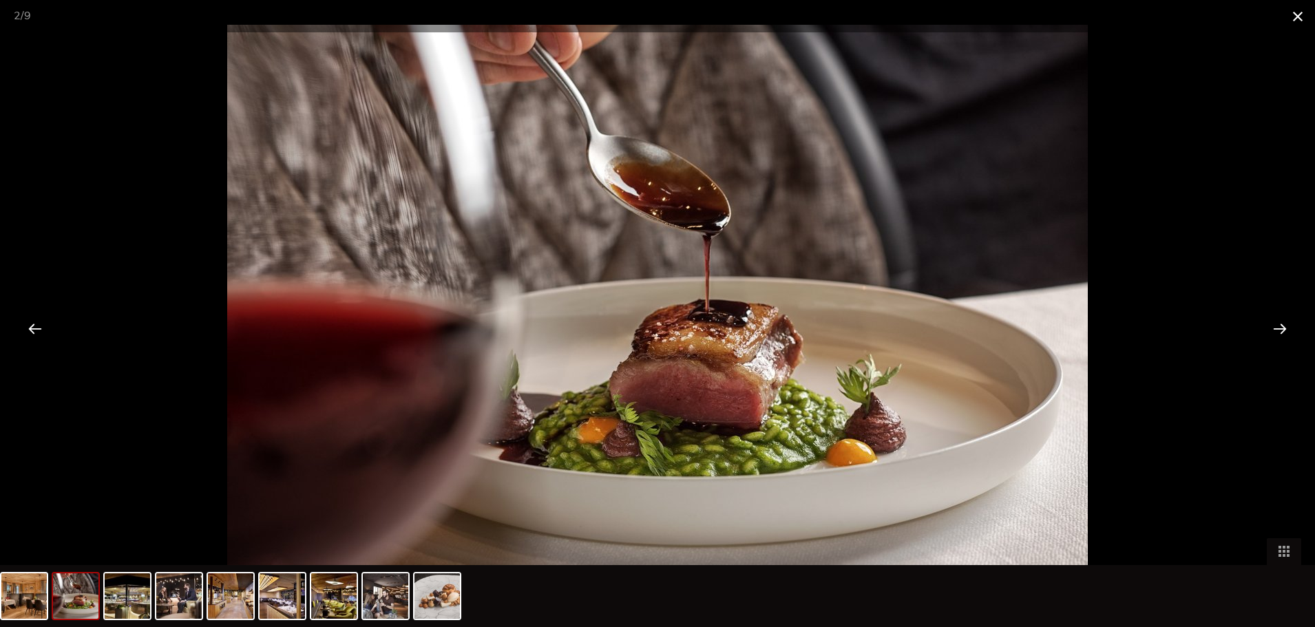
click at [1293, 17] on span at bounding box center [1298, 16] width 34 height 32
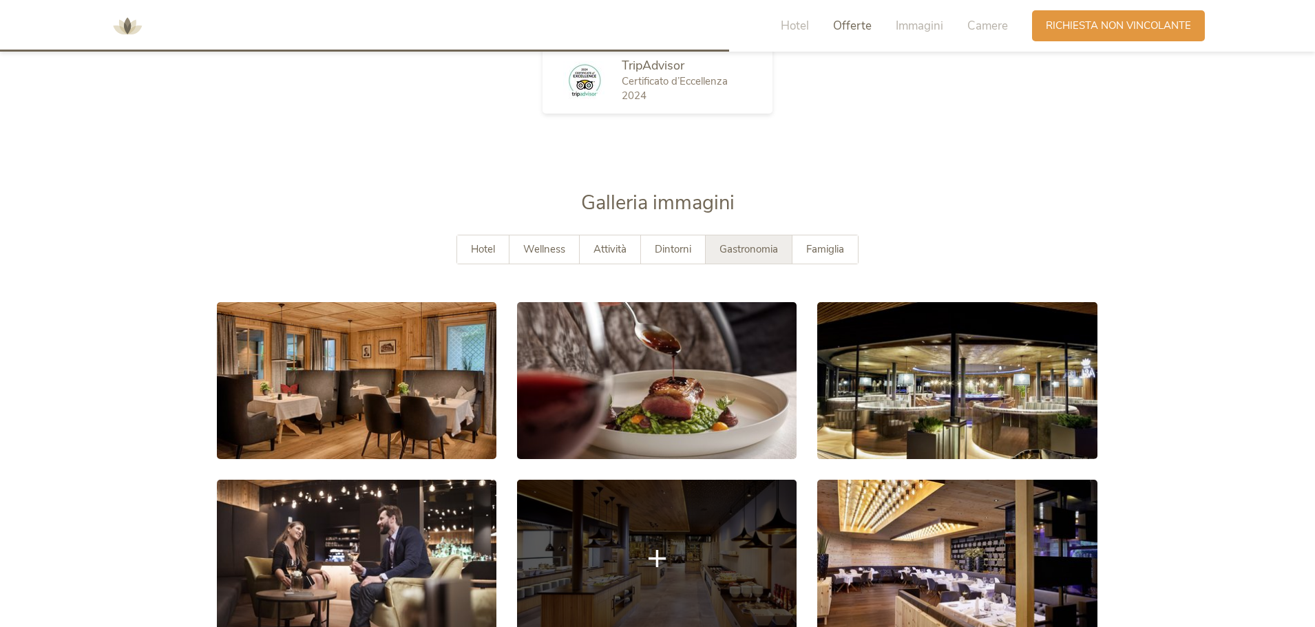
scroll to position [2311, 0]
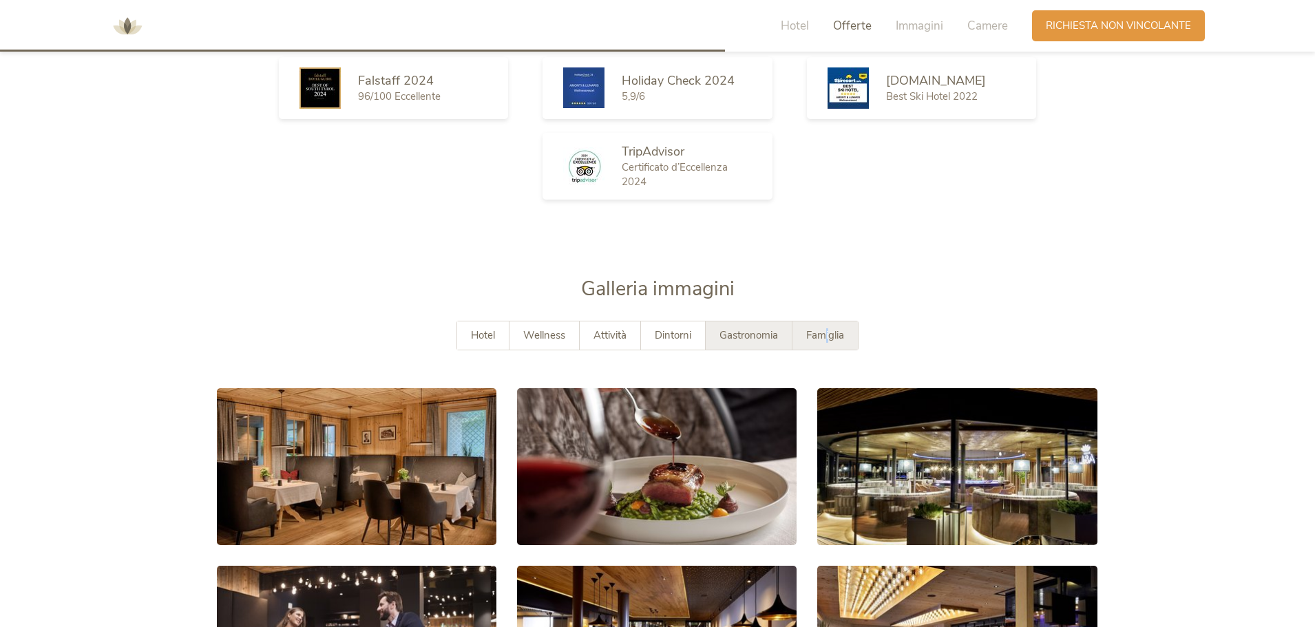
click at [828, 335] on span "Famiglia" at bounding box center [825, 335] width 38 height 14
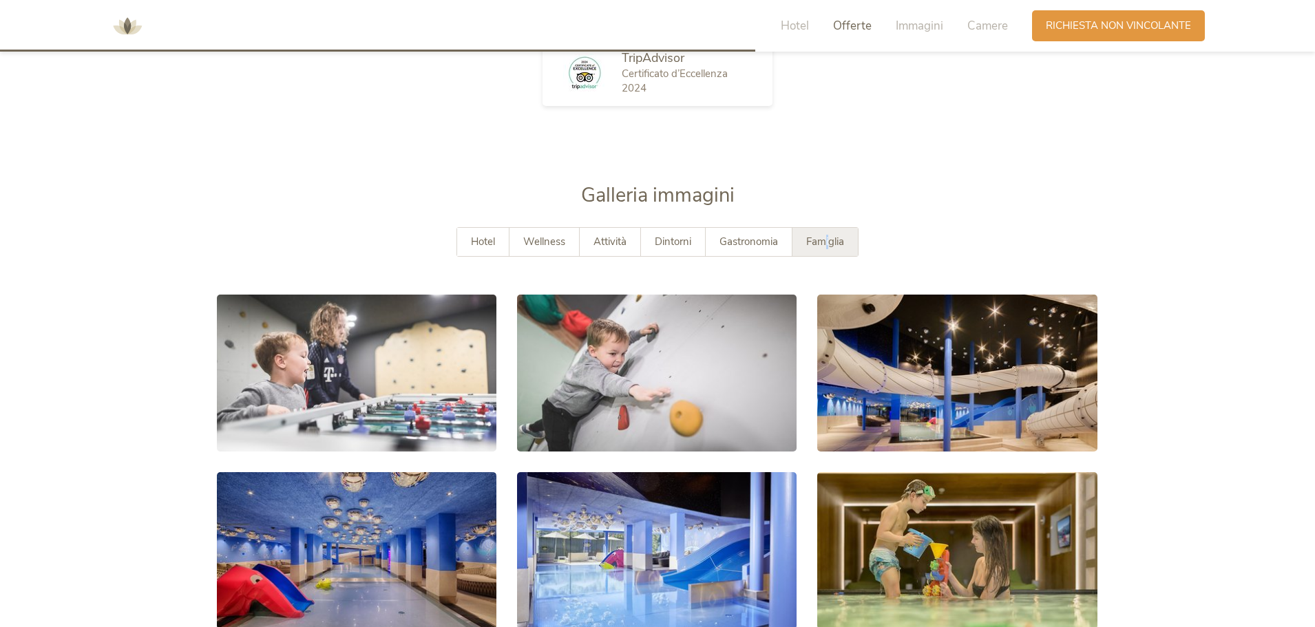
scroll to position [2380, 0]
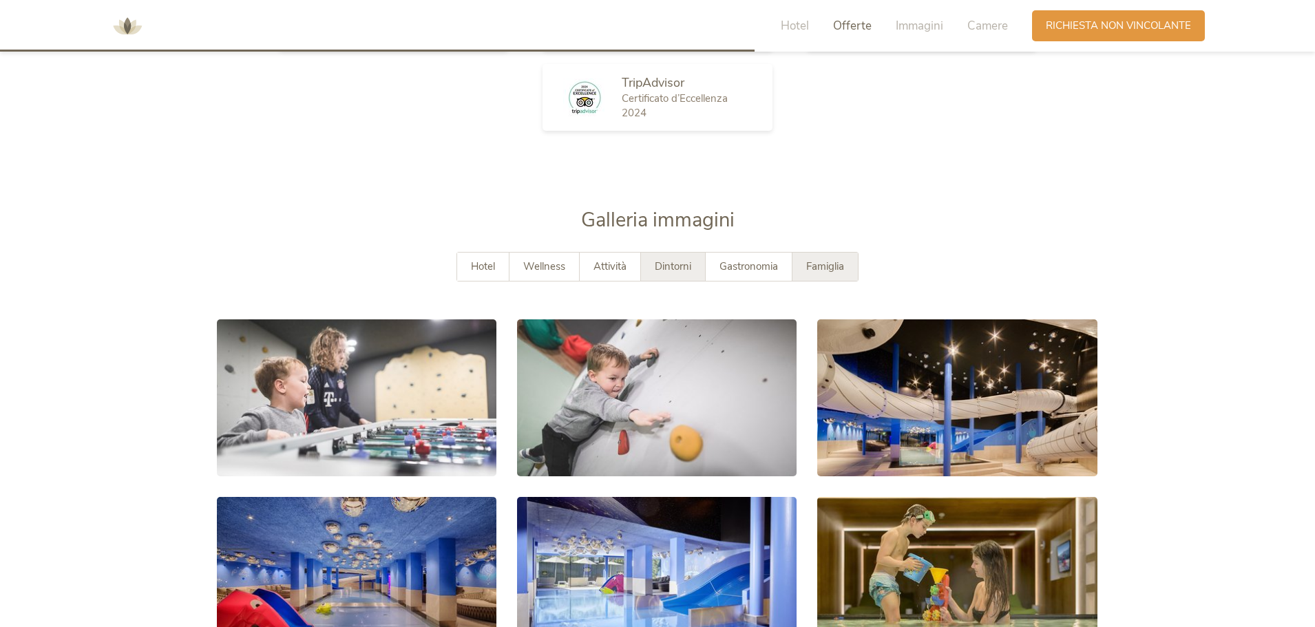
click at [654, 269] on div "Dintorni" at bounding box center [673, 267] width 65 height 28
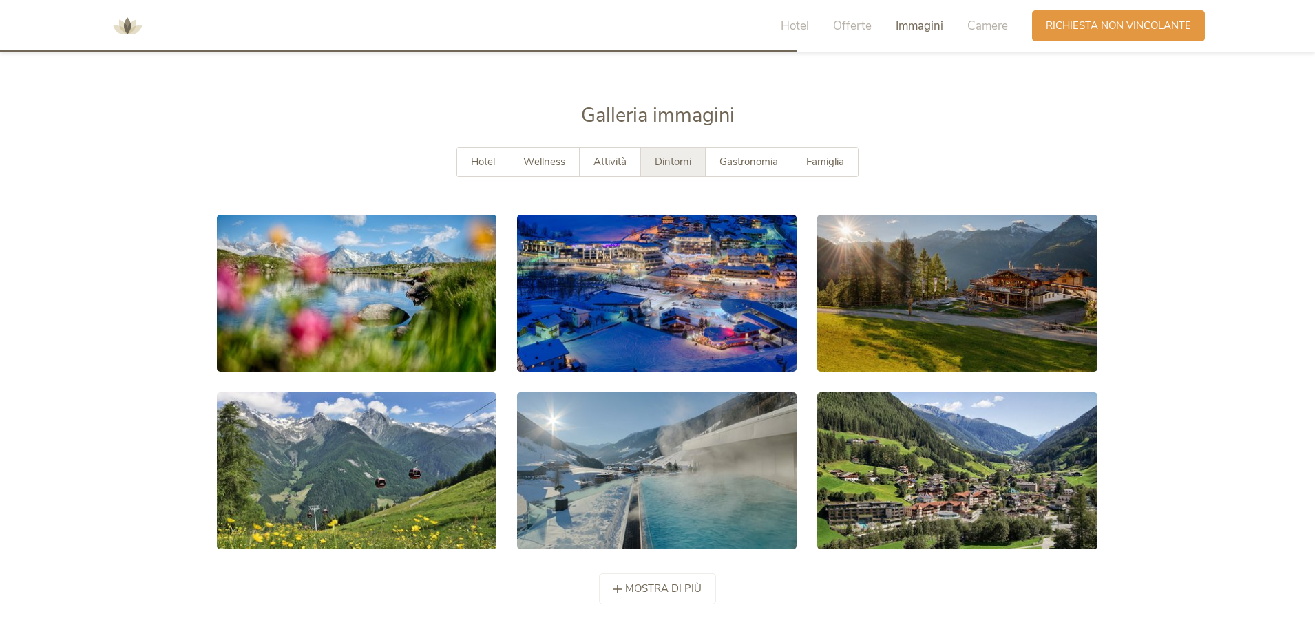
scroll to position [2311, 0]
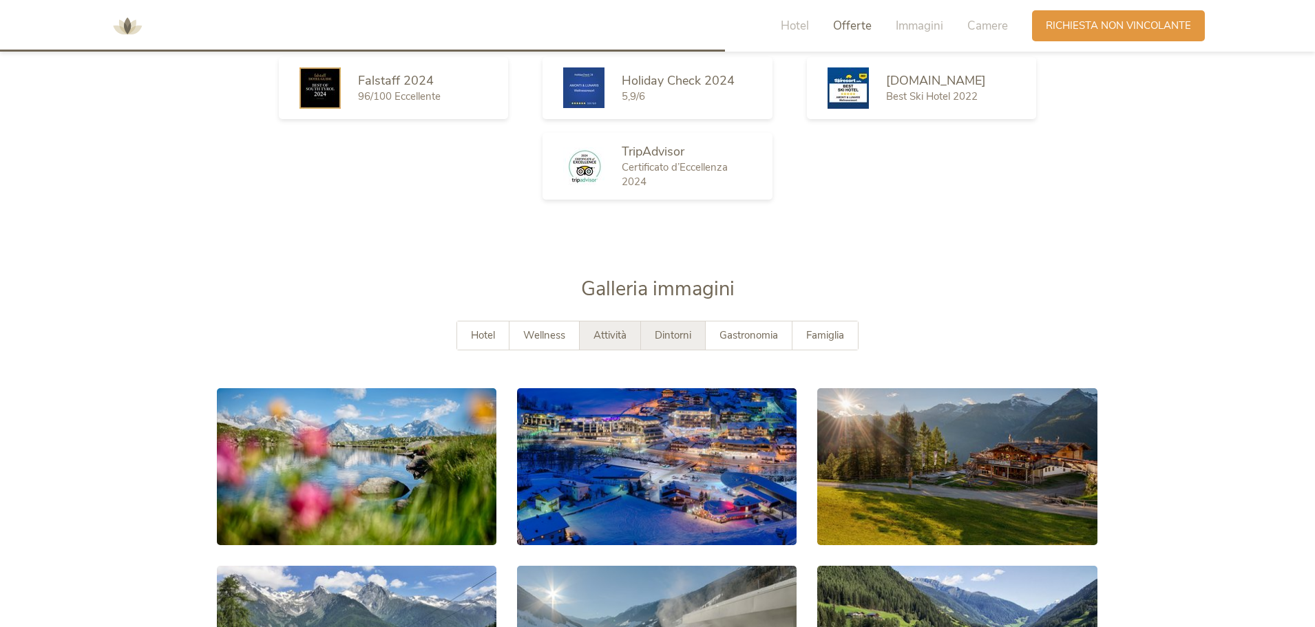
click at [614, 339] on span "Attività" at bounding box center [610, 335] width 33 height 14
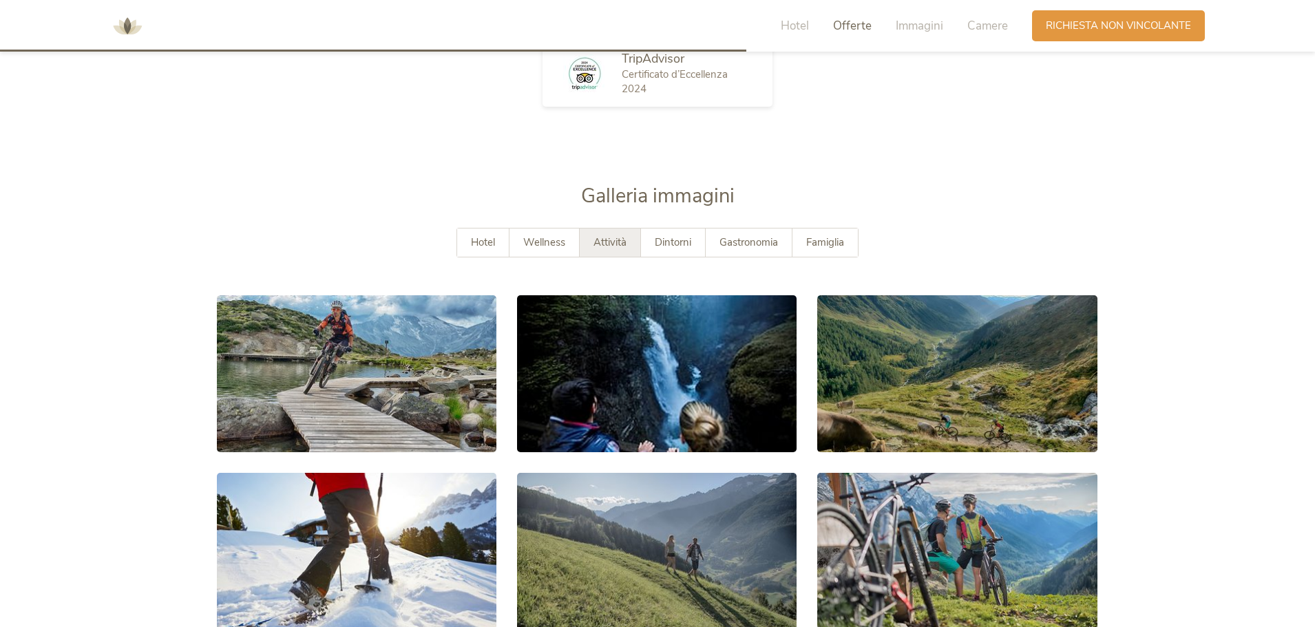
scroll to position [2380, 0]
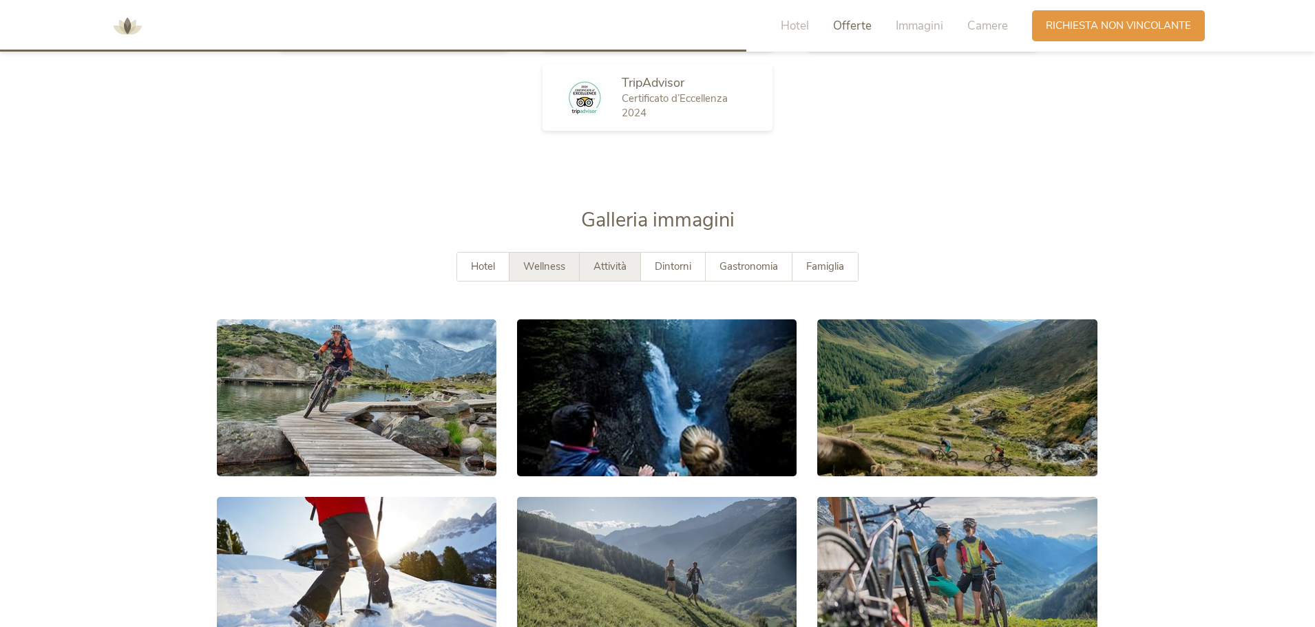
click at [554, 269] on span "Wellness" at bounding box center [544, 267] width 42 height 14
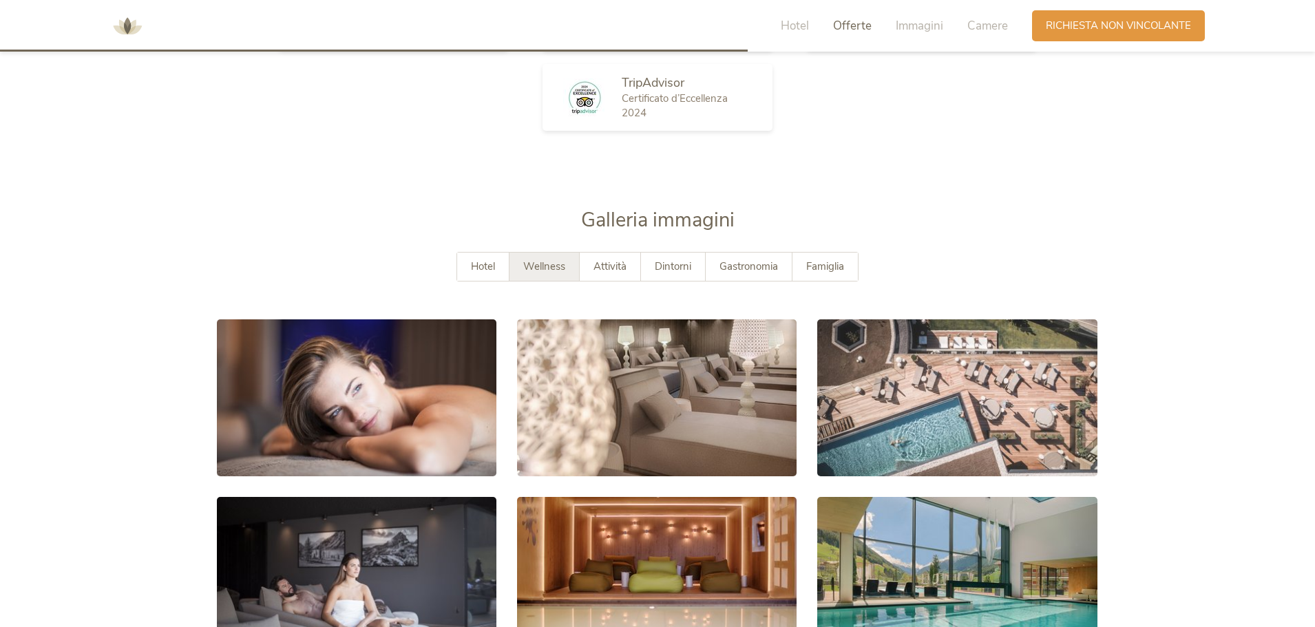
scroll to position [2448, 0]
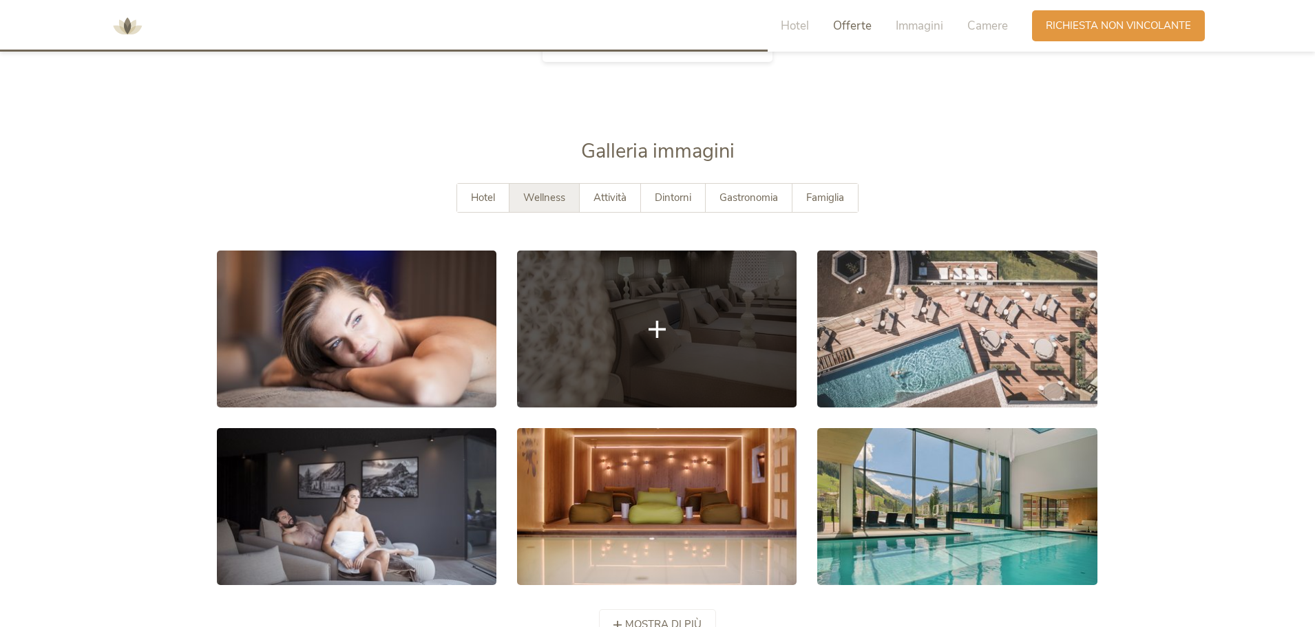
click at [645, 319] on link at bounding box center [657, 329] width 280 height 157
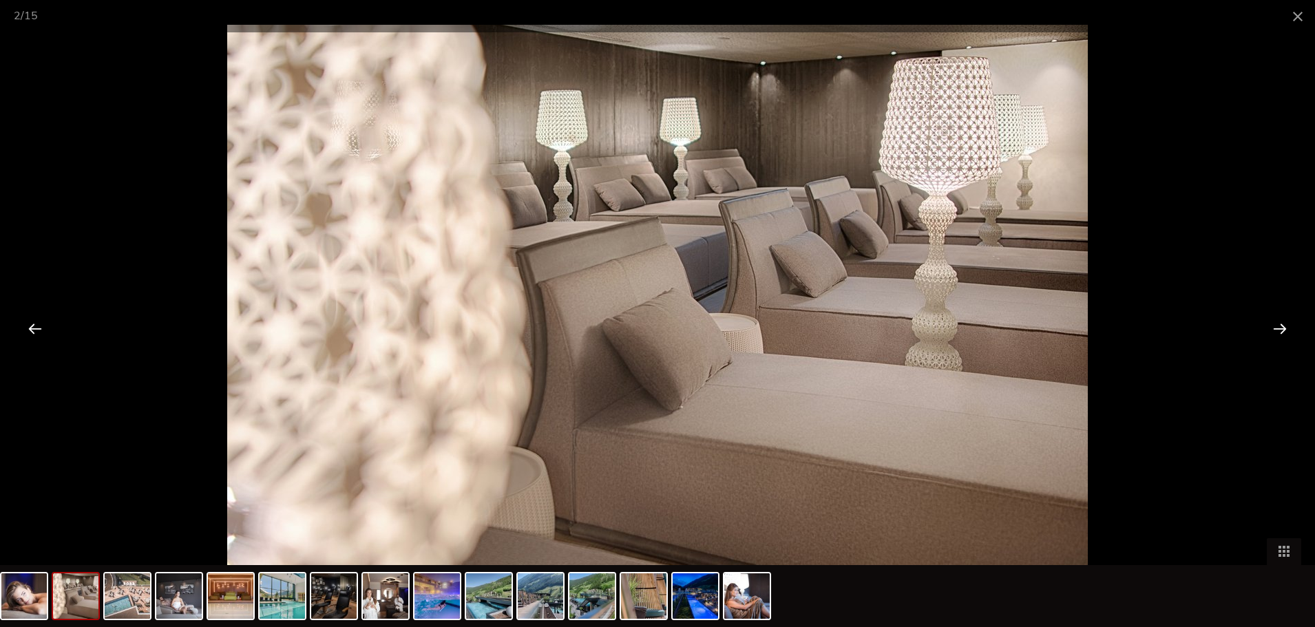
click at [1283, 329] on div at bounding box center [1280, 328] width 43 height 43
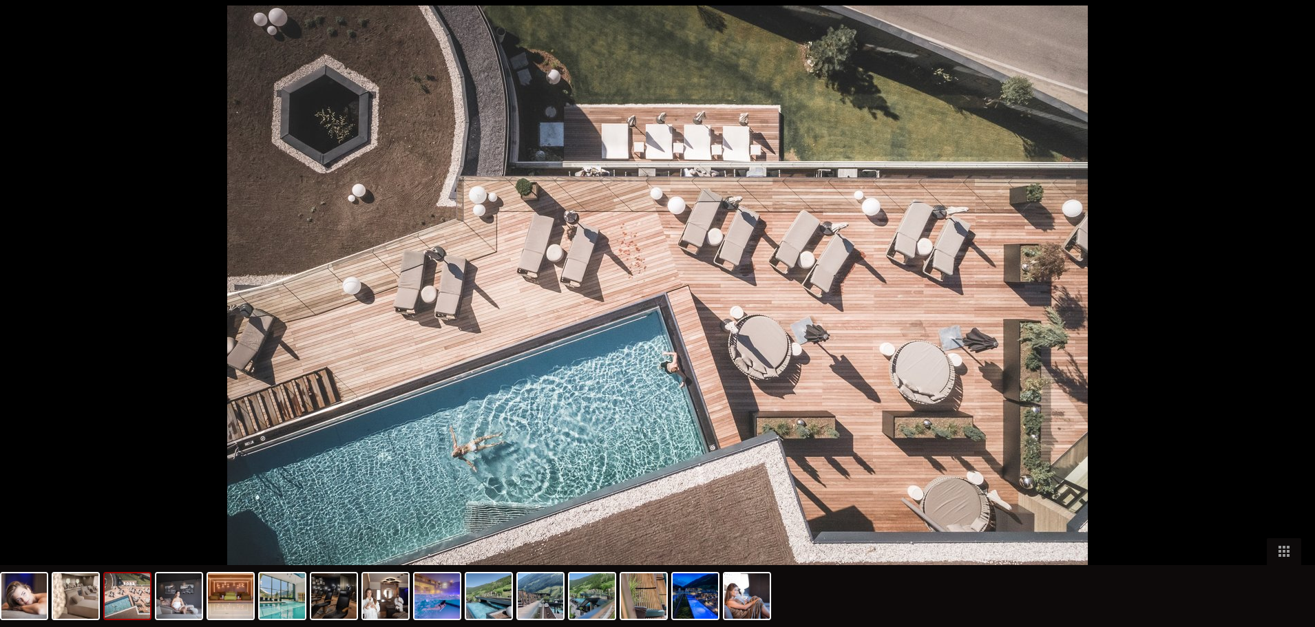
click at [1283, 329] on div at bounding box center [1287, 328] width 43 height 43
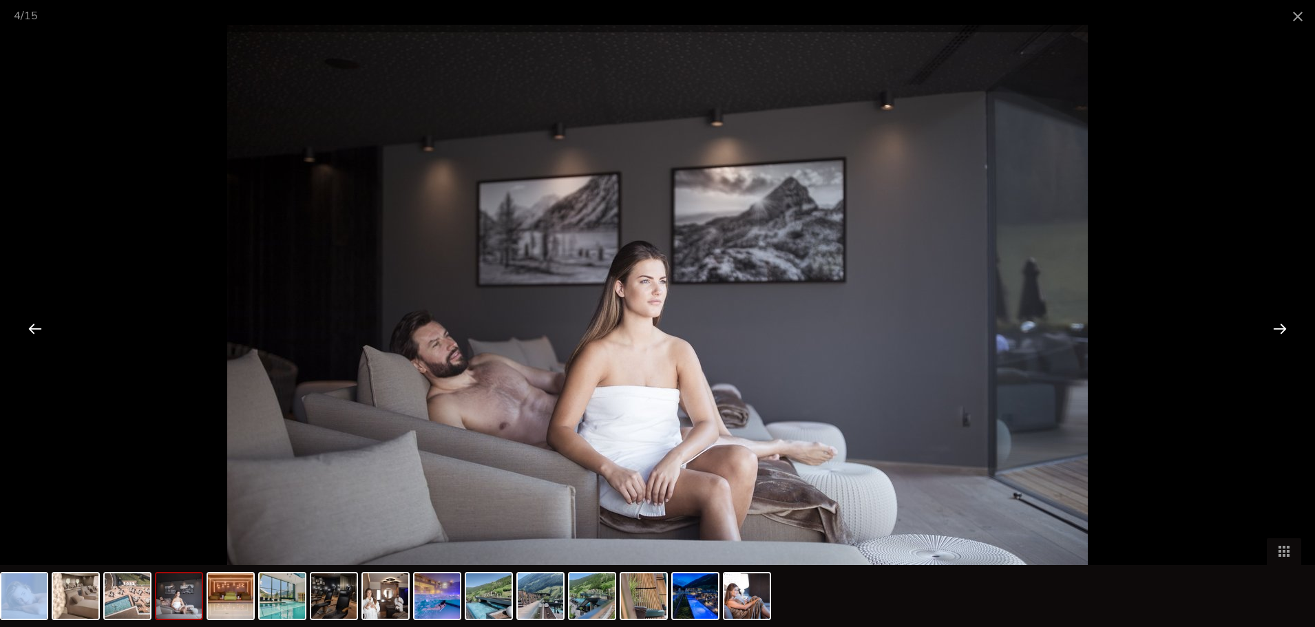
click at [1283, 329] on div at bounding box center [1280, 328] width 43 height 43
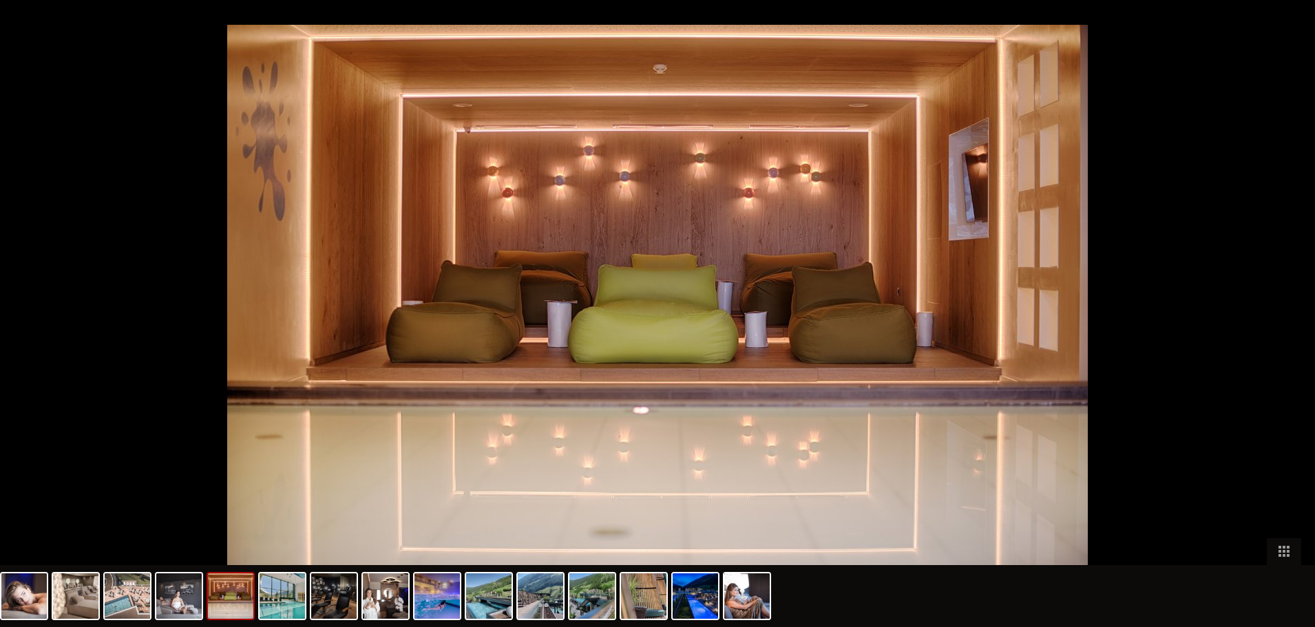
click at [1283, 329] on div at bounding box center [1287, 328] width 43 height 43
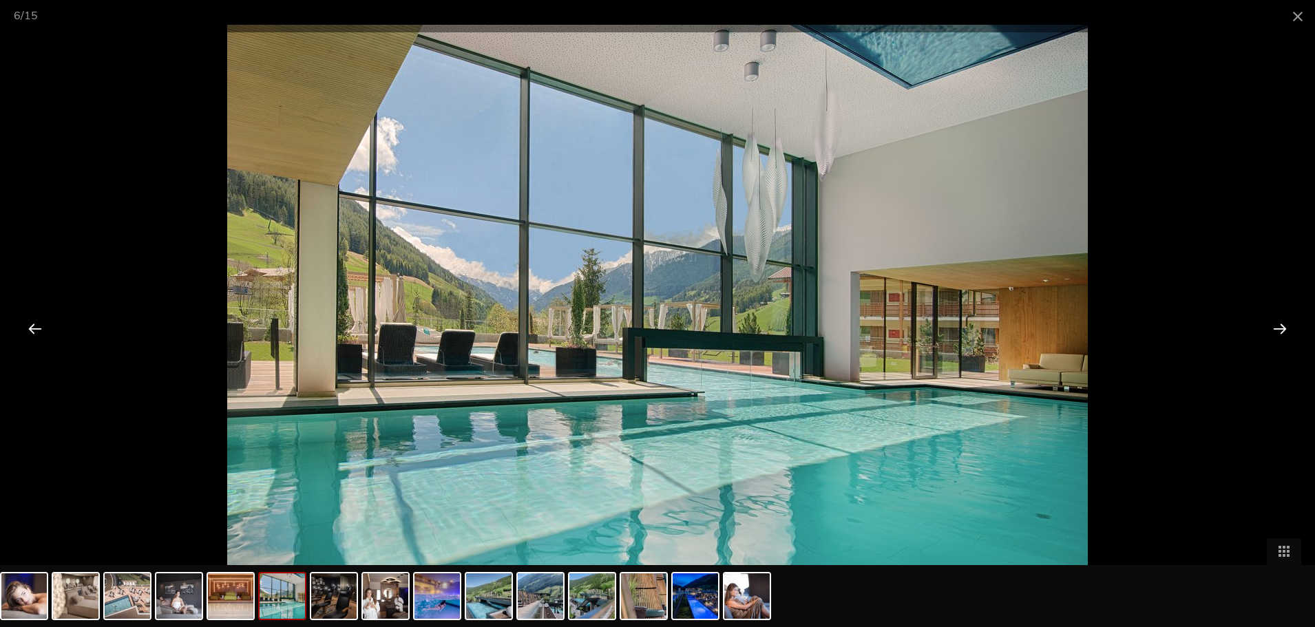
click at [1283, 329] on div at bounding box center [1280, 328] width 43 height 43
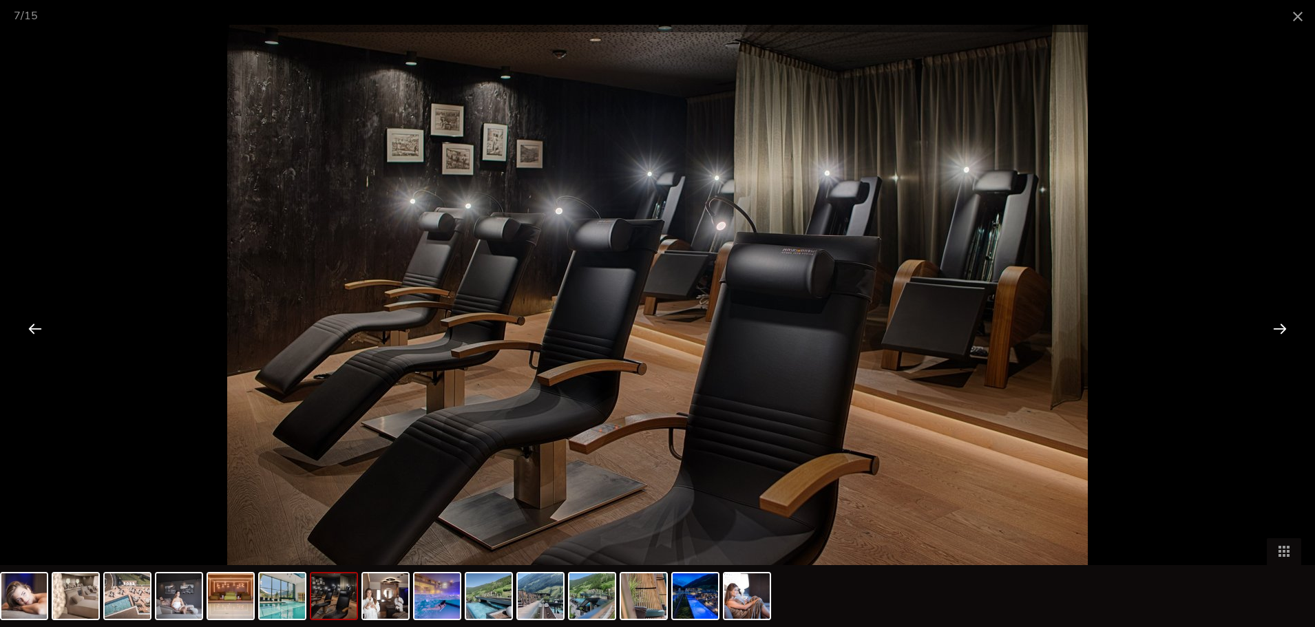
click at [1283, 329] on div at bounding box center [1280, 328] width 43 height 43
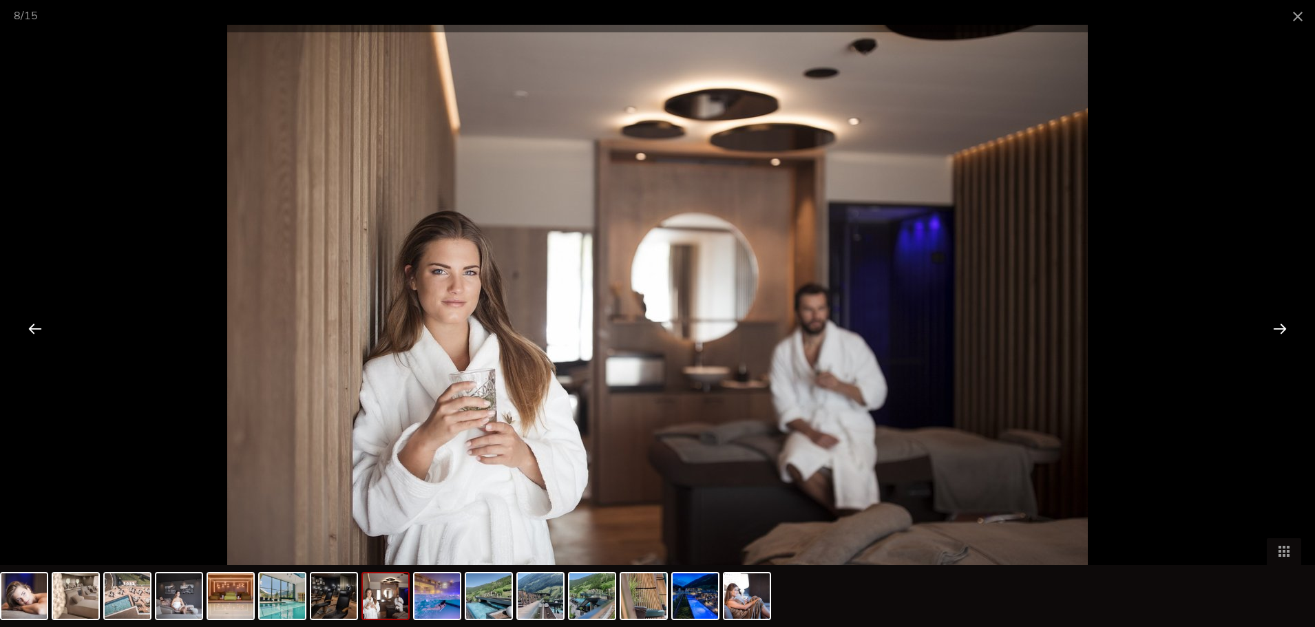
click at [1283, 329] on div at bounding box center [1280, 328] width 43 height 43
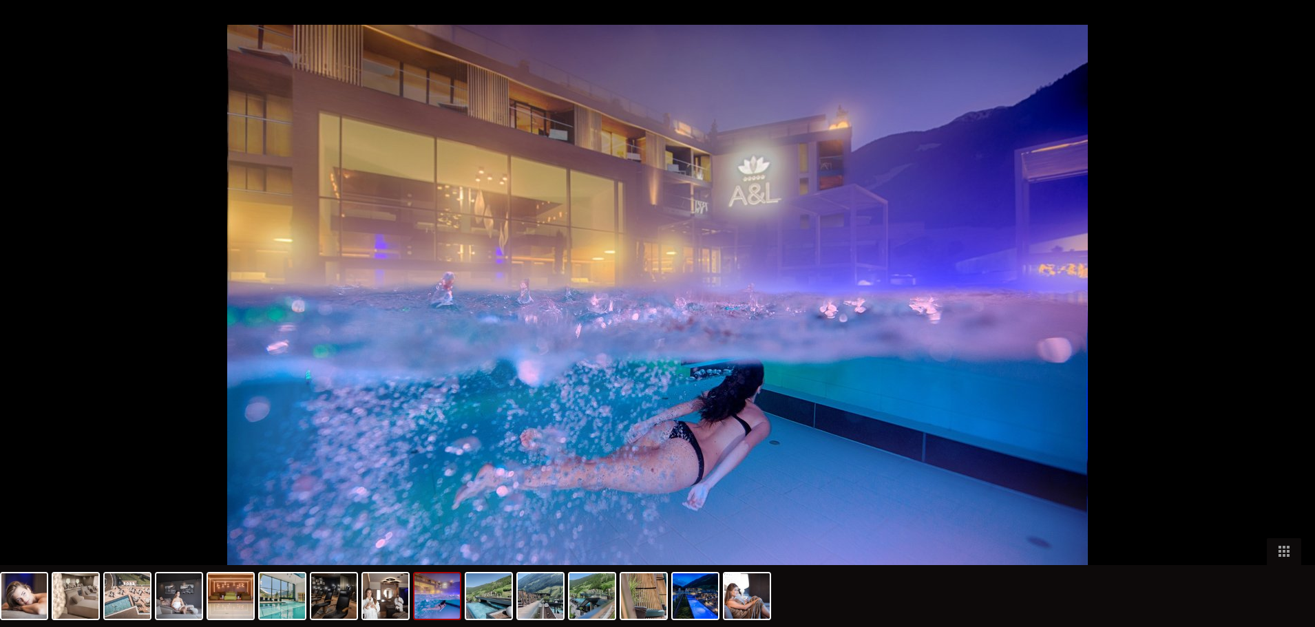
click at [1283, 329] on div at bounding box center [1287, 328] width 43 height 43
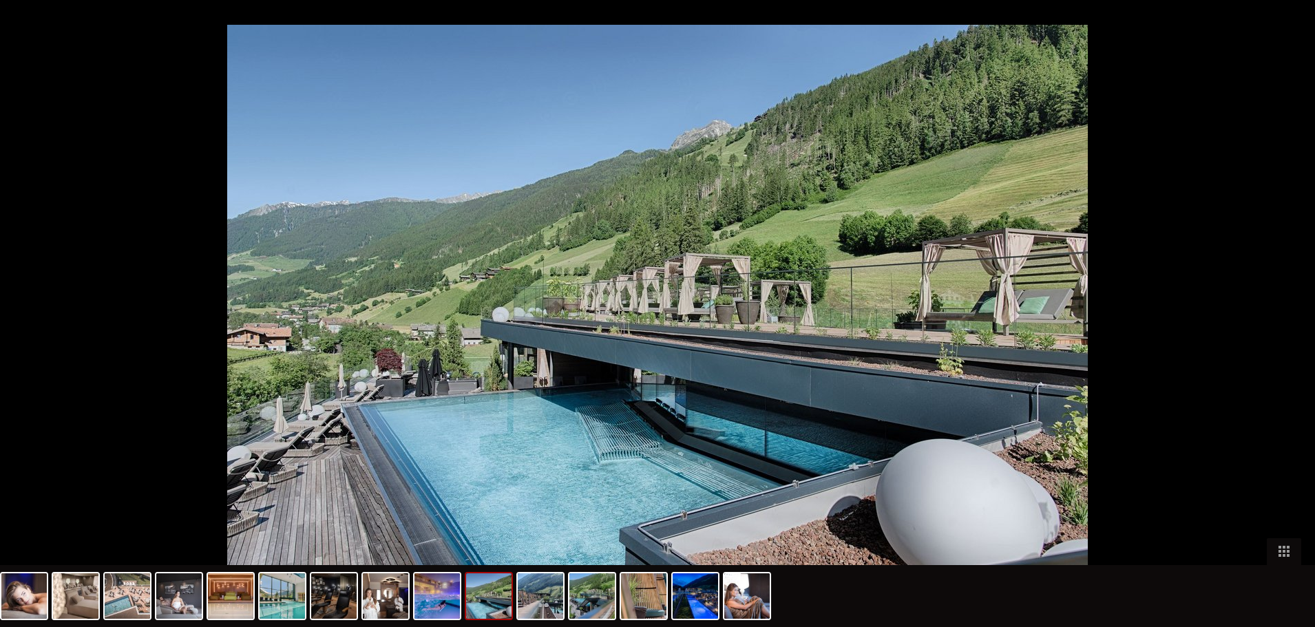
click at [1283, 329] on div at bounding box center [1287, 328] width 43 height 43
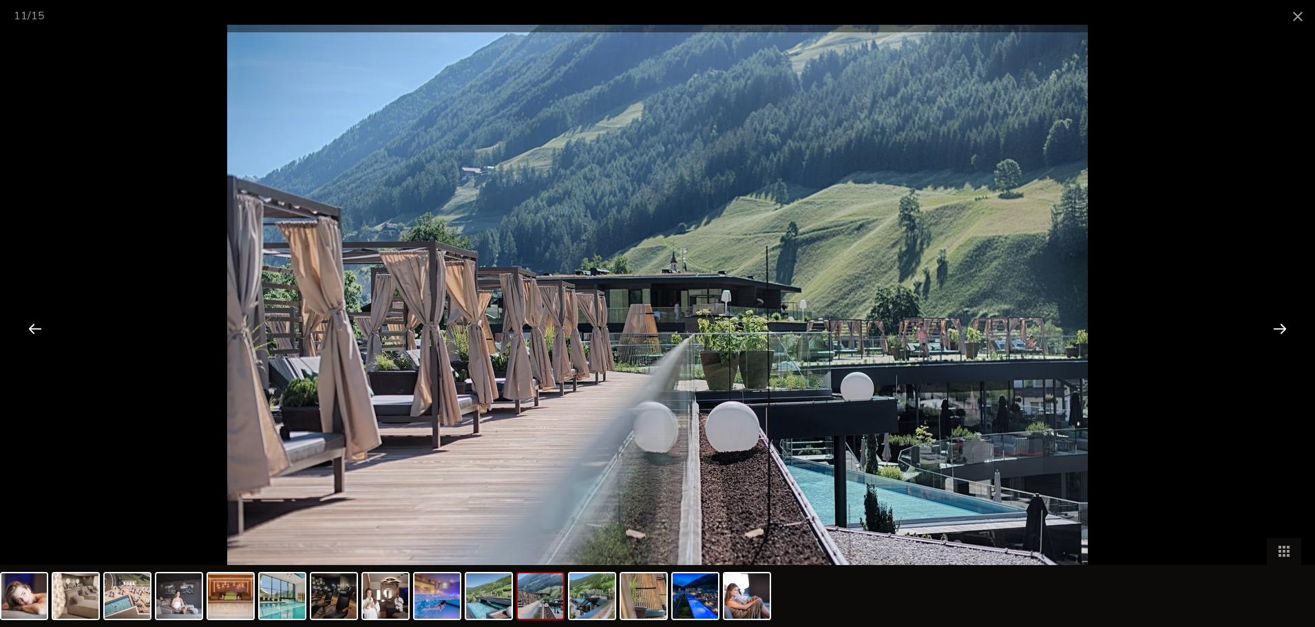
click at [1283, 329] on div at bounding box center [1280, 328] width 43 height 43
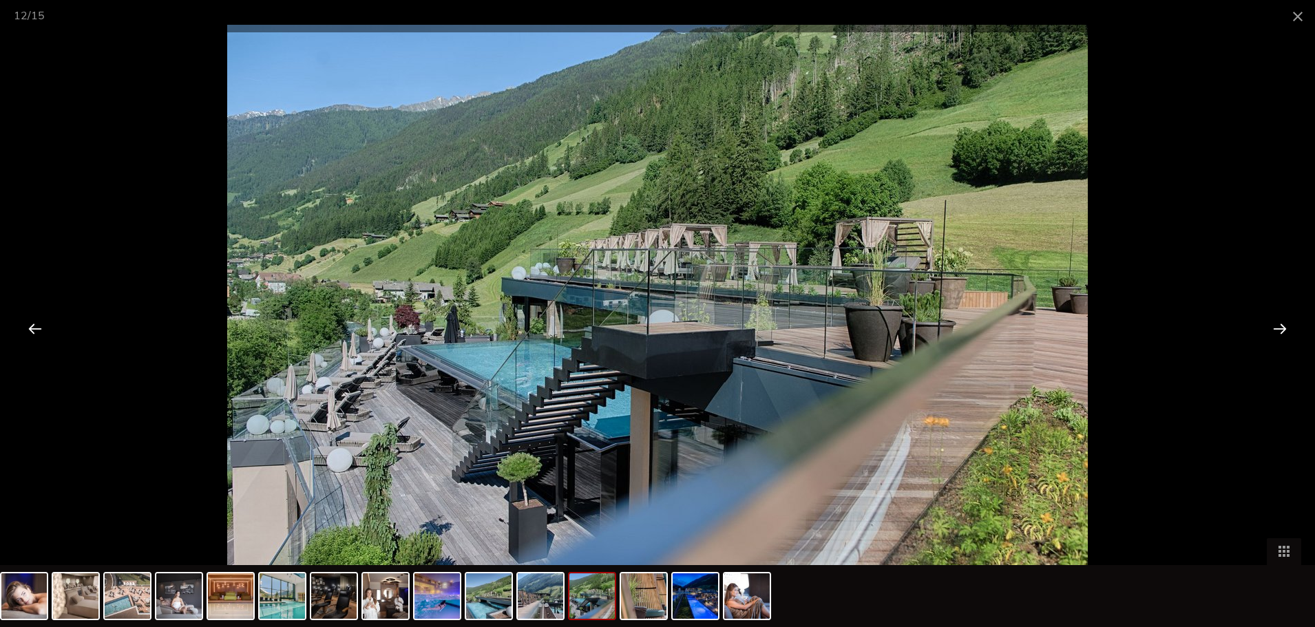
click at [1283, 329] on div at bounding box center [1280, 328] width 43 height 43
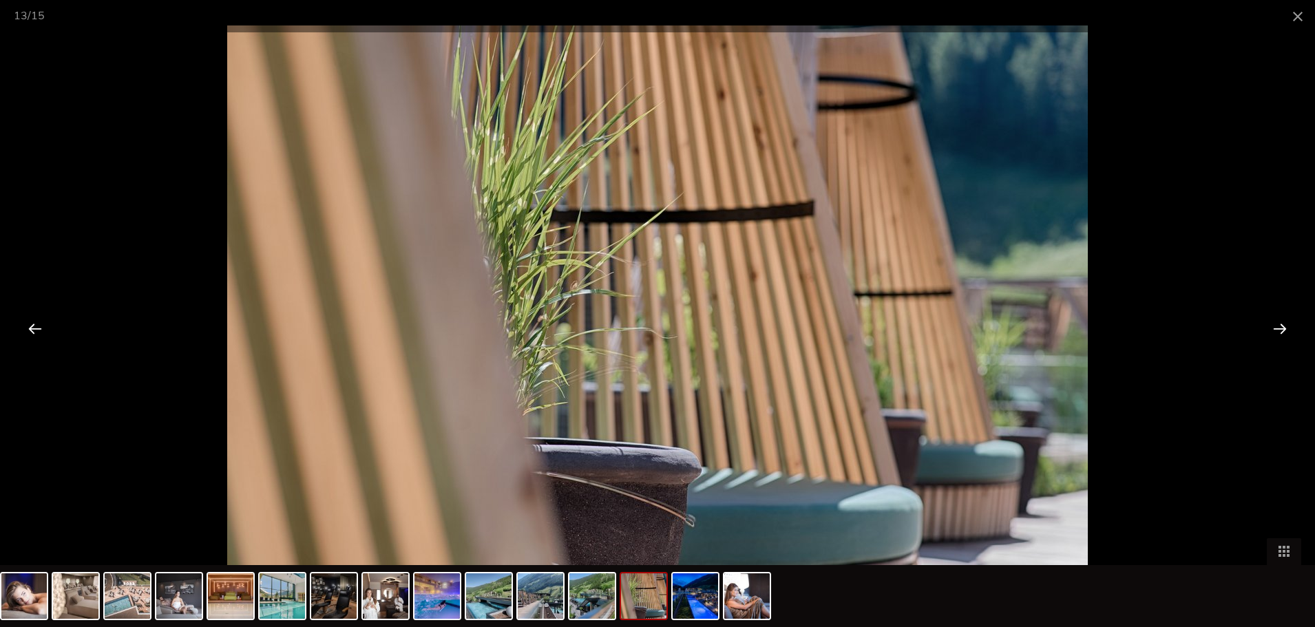
click at [1283, 329] on div at bounding box center [1280, 328] width 43 height 43
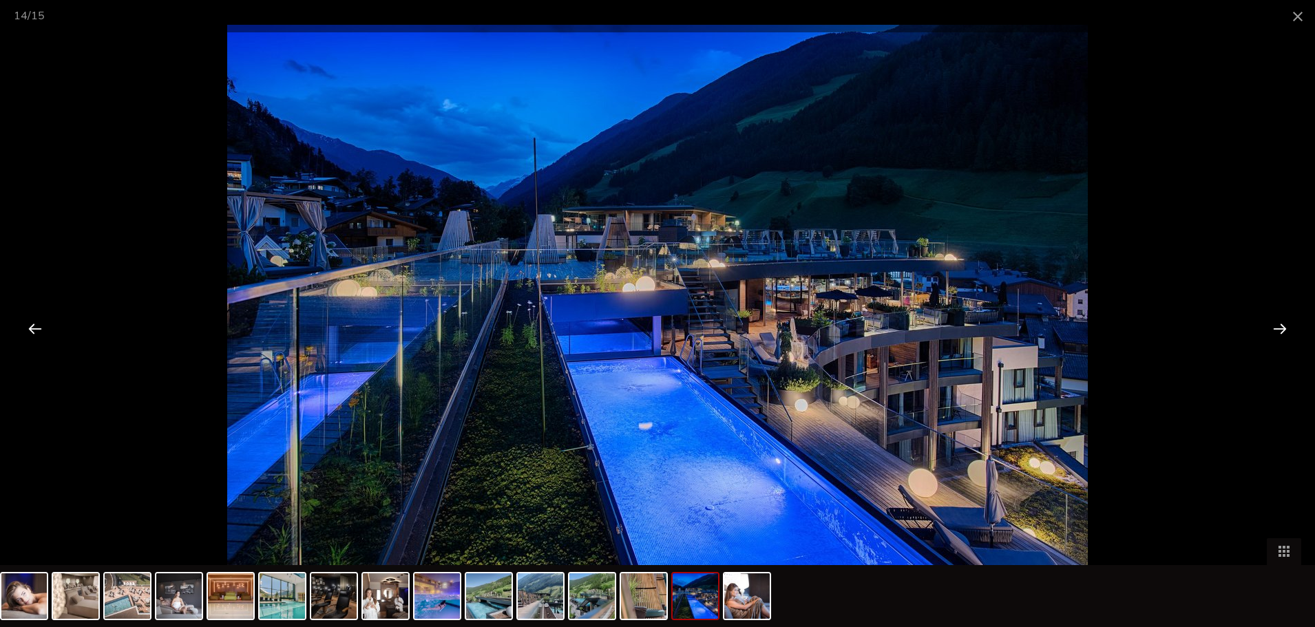
click at [1283, 329] on div at bounding box center [1280, 328] width 43 height 43
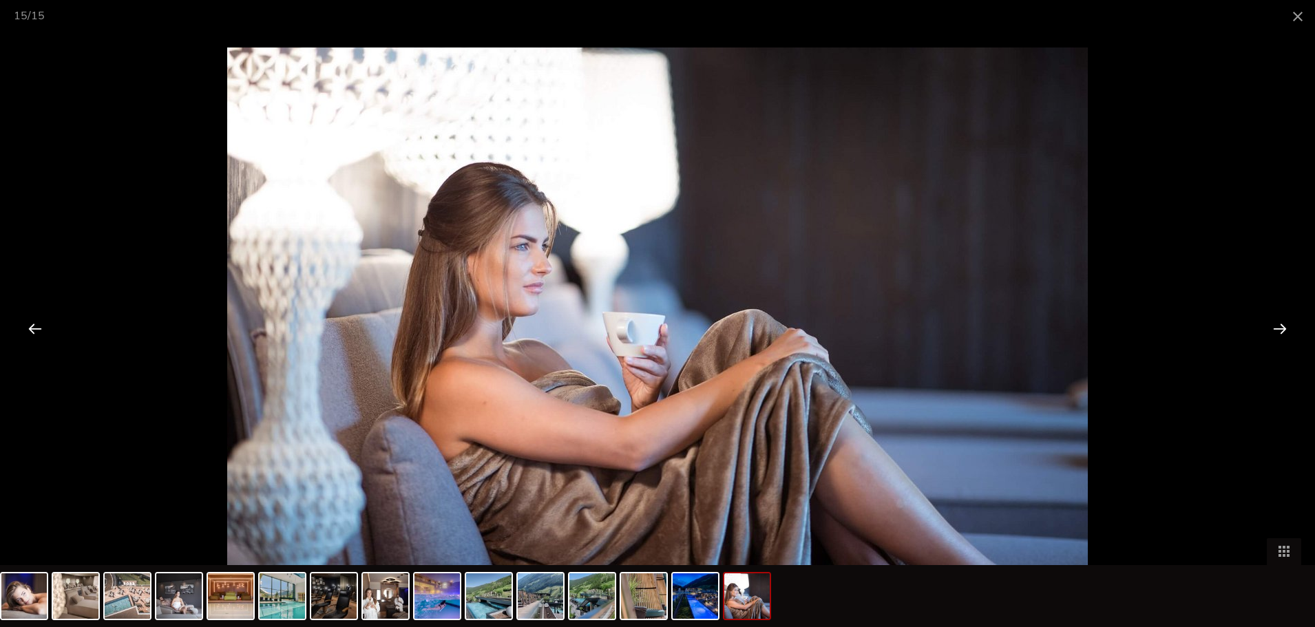
click at [1284, 328] on div at bounding box center [1280, 328] width 43 height 43
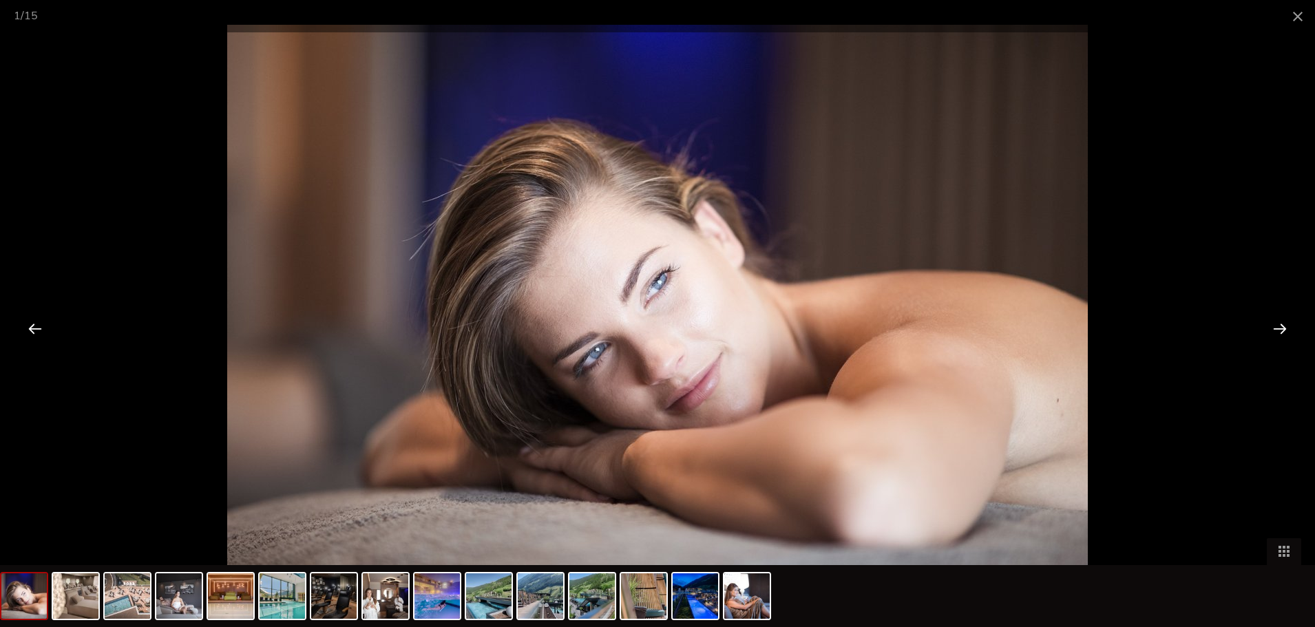
click at [1284, 328] on div at bounding box center [1280, 328] width 43 height 43
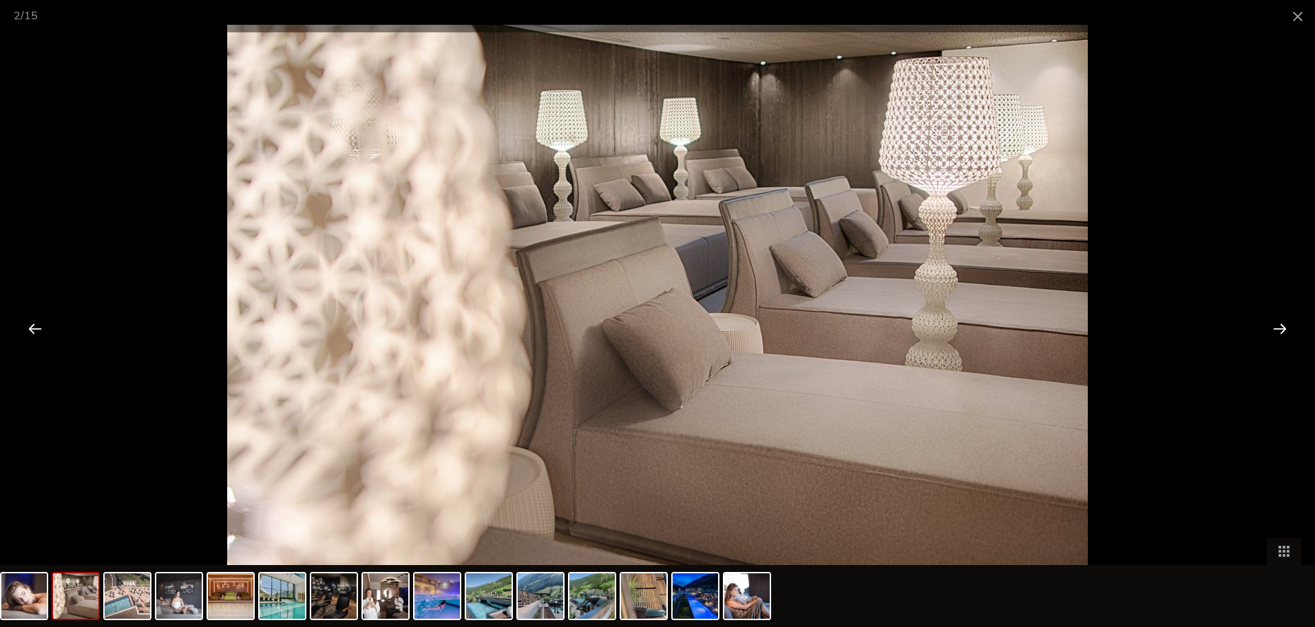
click at [1284, 328] on div at bounding box center [1280, 328] width 43 height 43
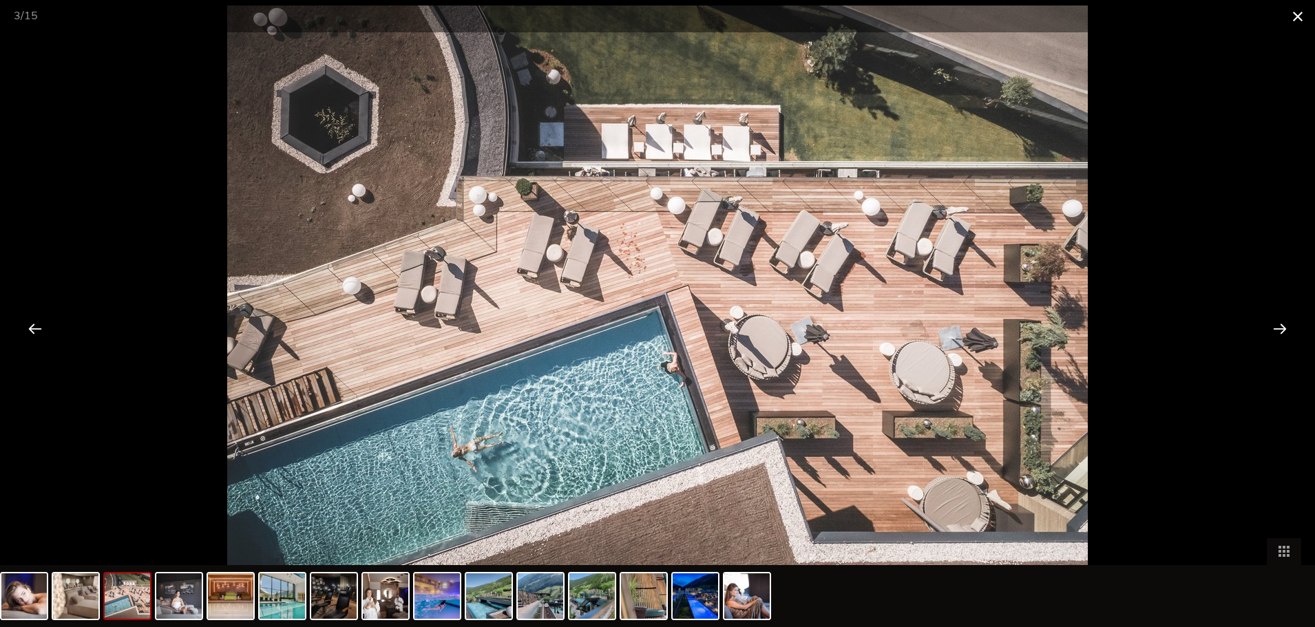
click at [1303, 14] on span at bounding box center [1298, 16] width 34 height 32
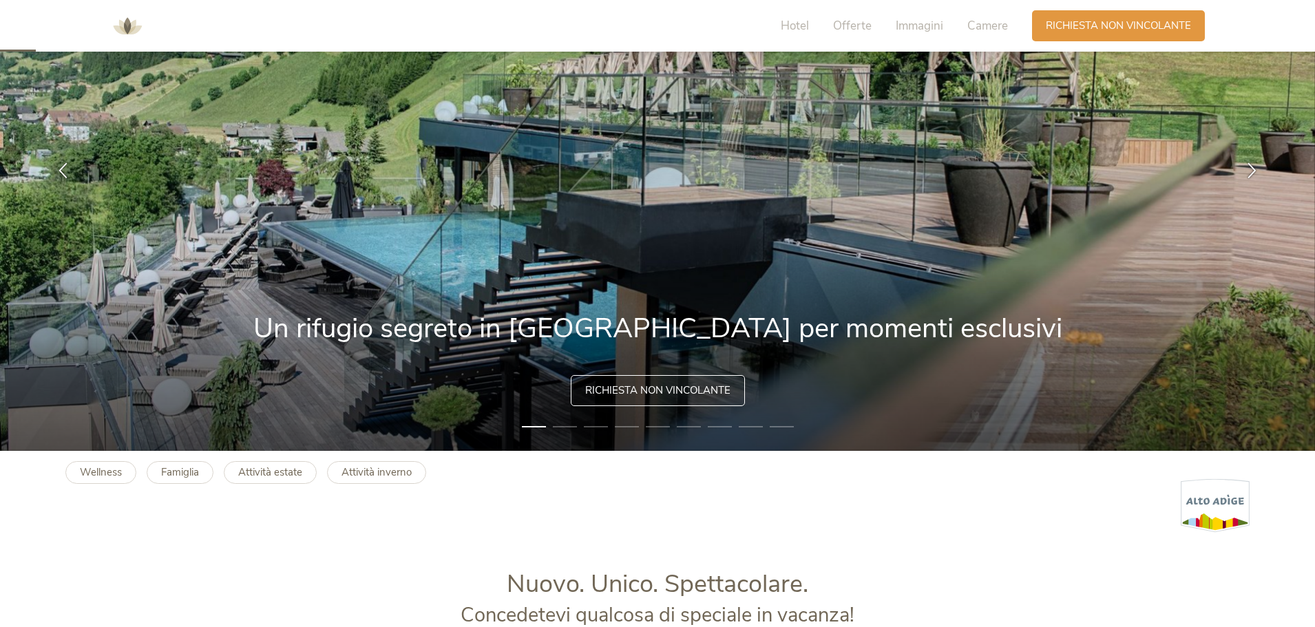
scroll to position [0, 0]
